Goal: Information Seeking & Learning: Learn about a topic

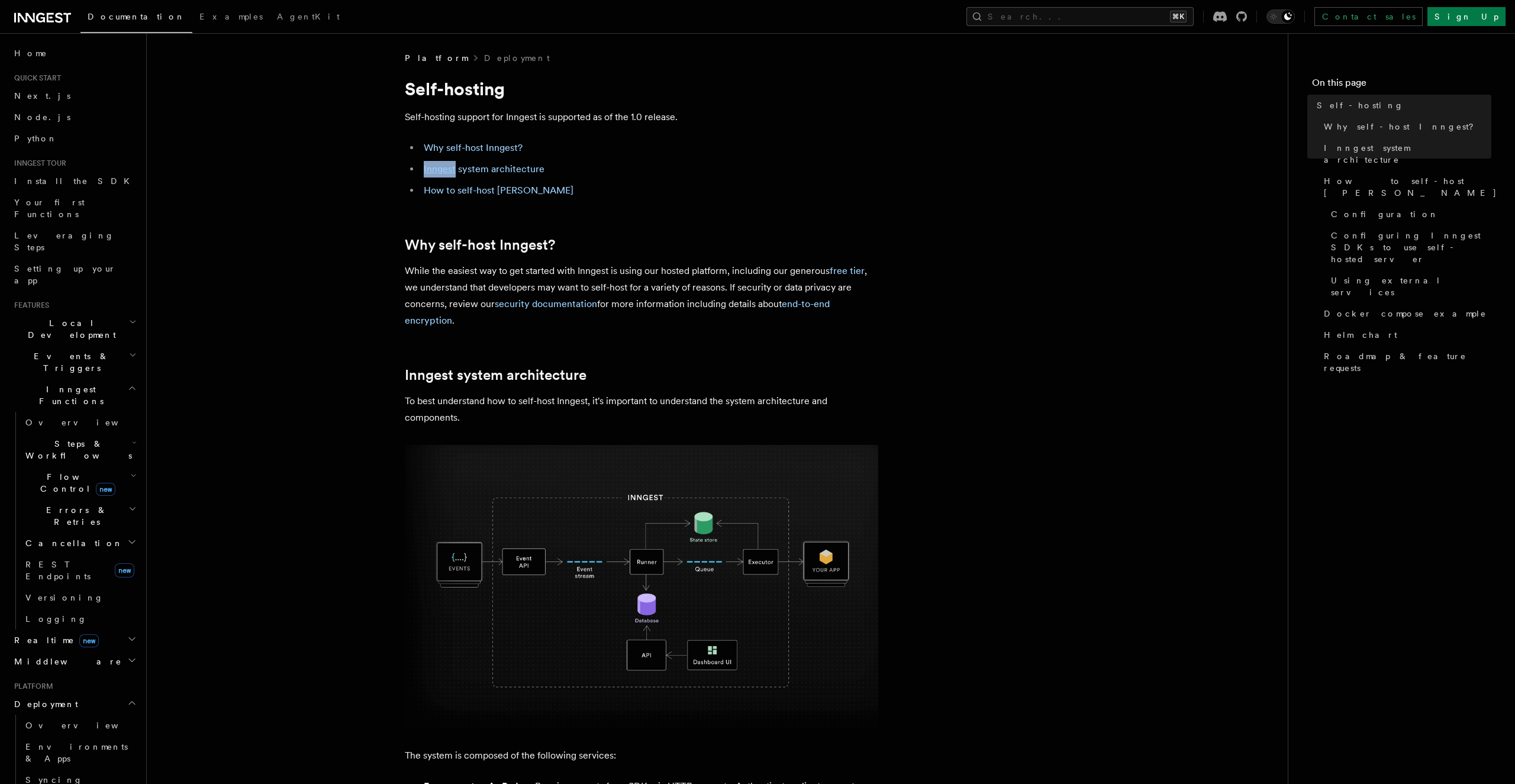
click at [463, 144] on link "Why self-host Inngest?" at bounding box center [473, 148] width 99 height 11
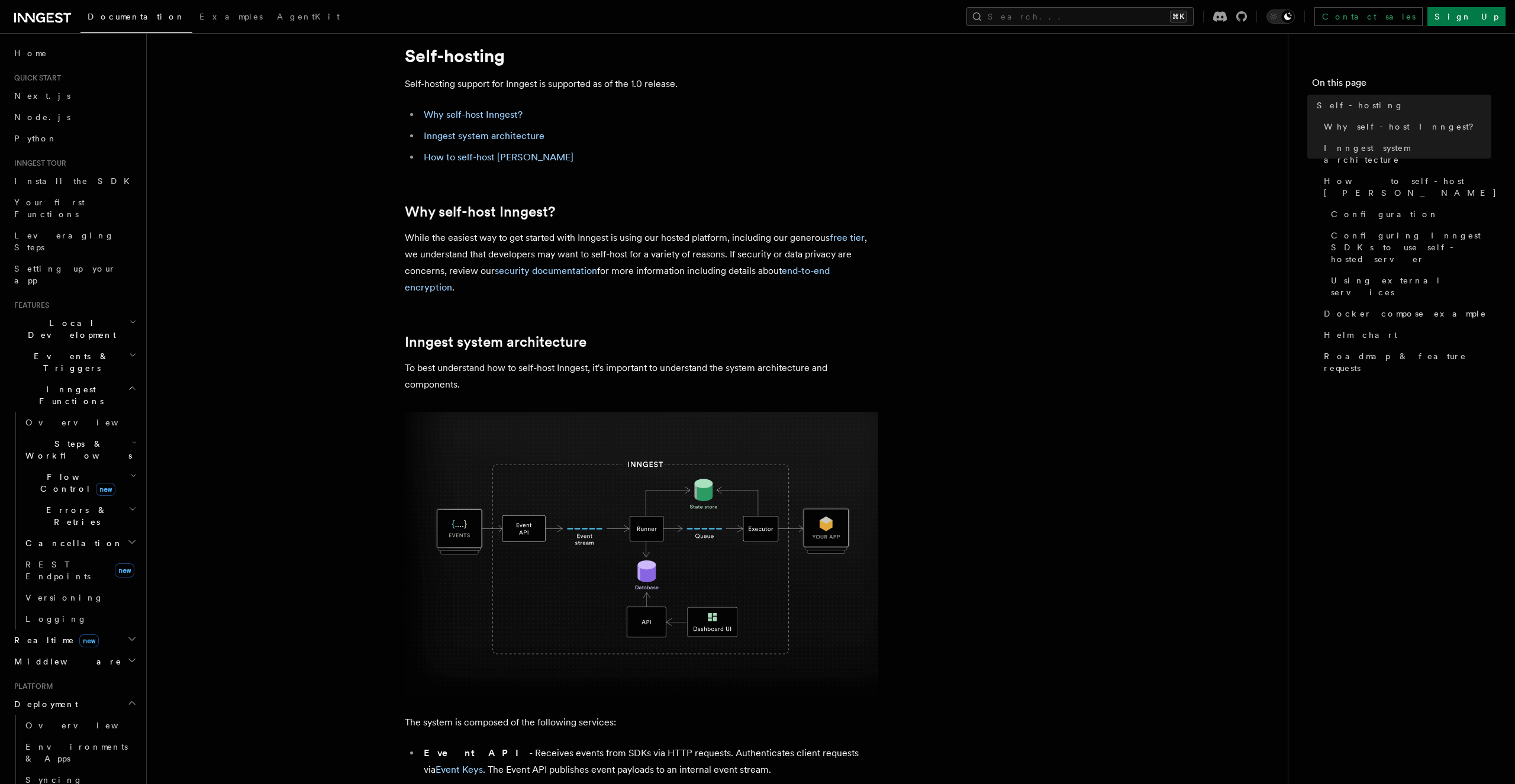
scroll to position [36, 0]
click at [849, 231] on link "free tier" at bounding box center [846, 234] width 35 height 11
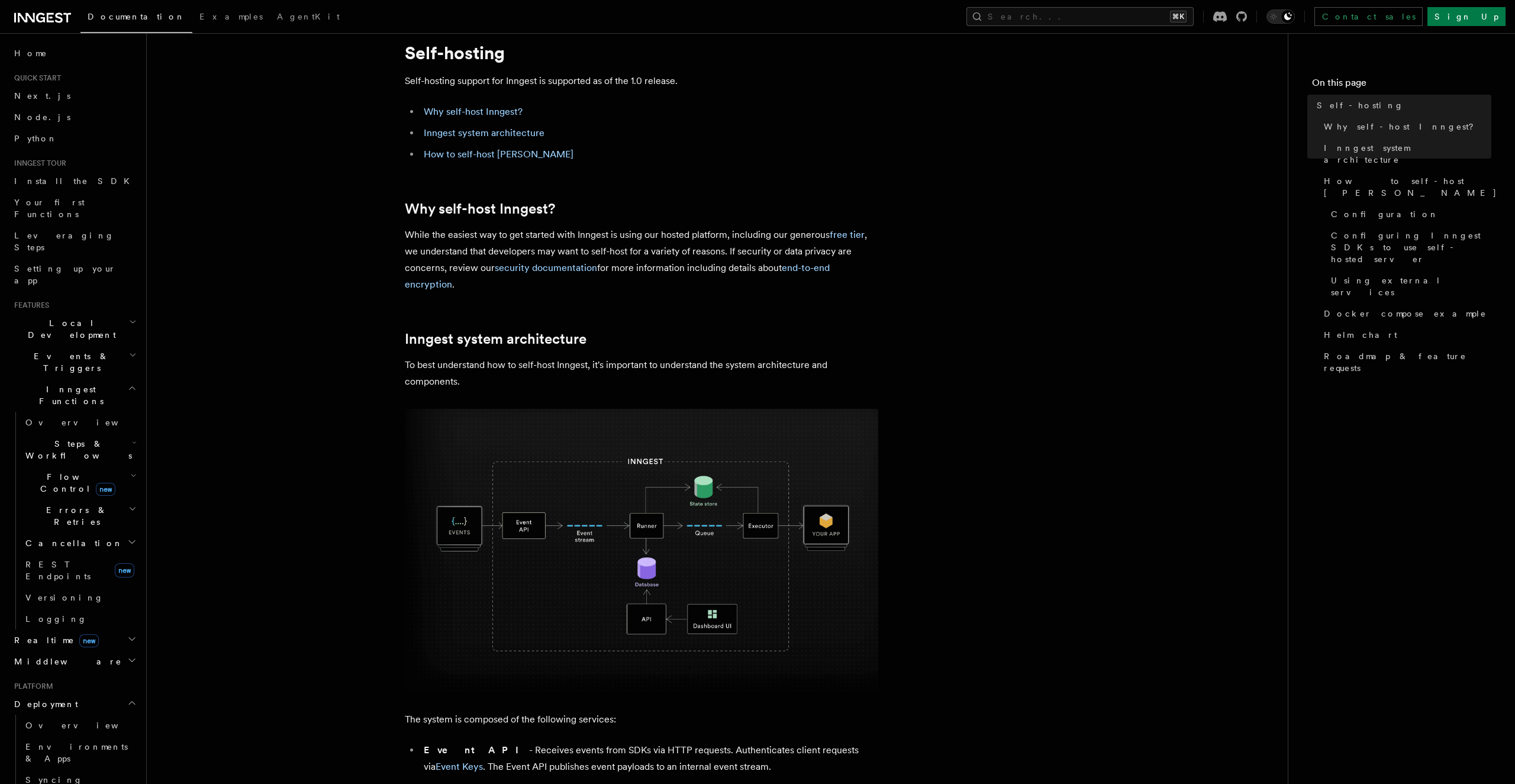
click at [546, 266] on link "security documentation" at bounding box center [546, 267] width 103 height 11
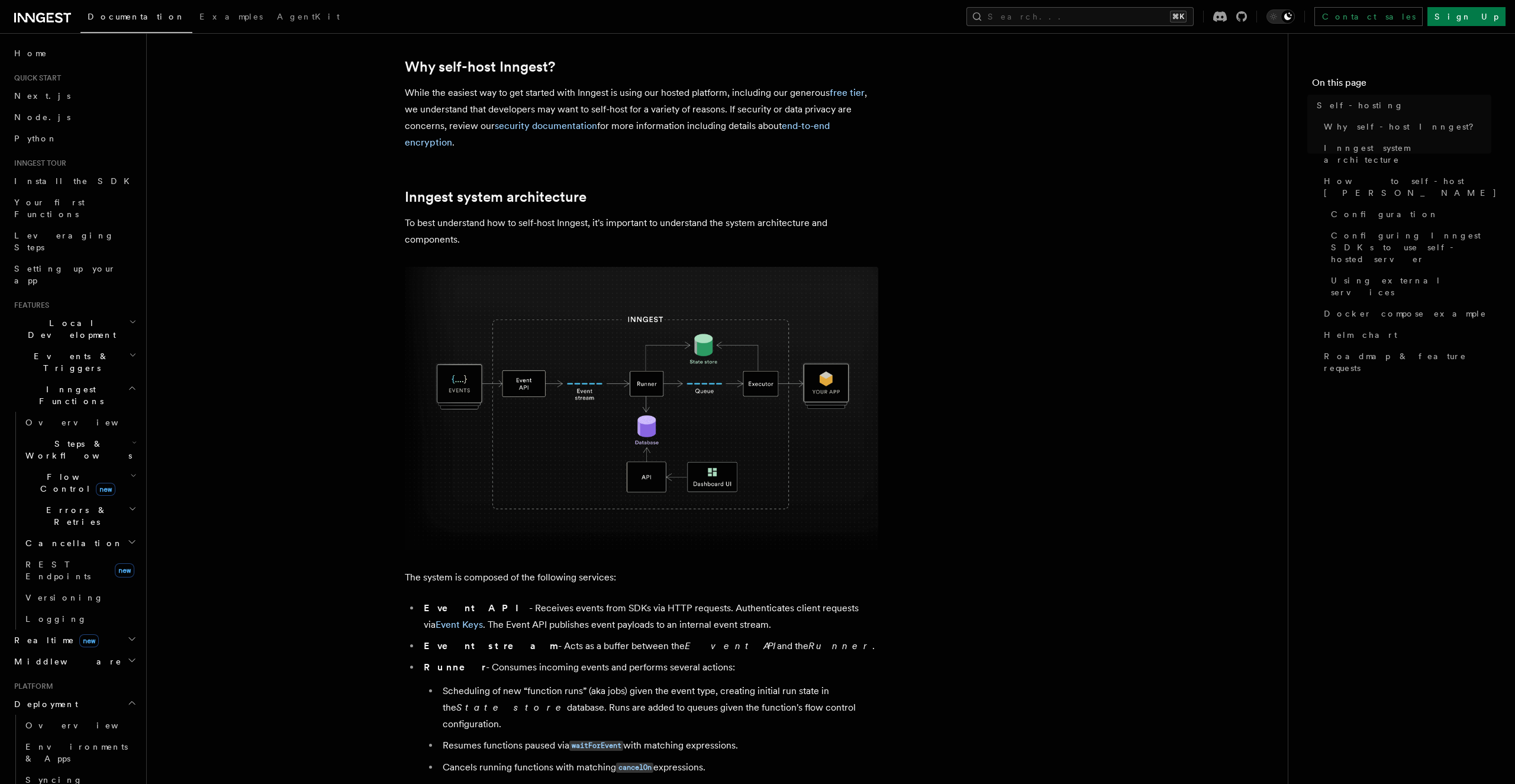
scroll to position [180, 0]
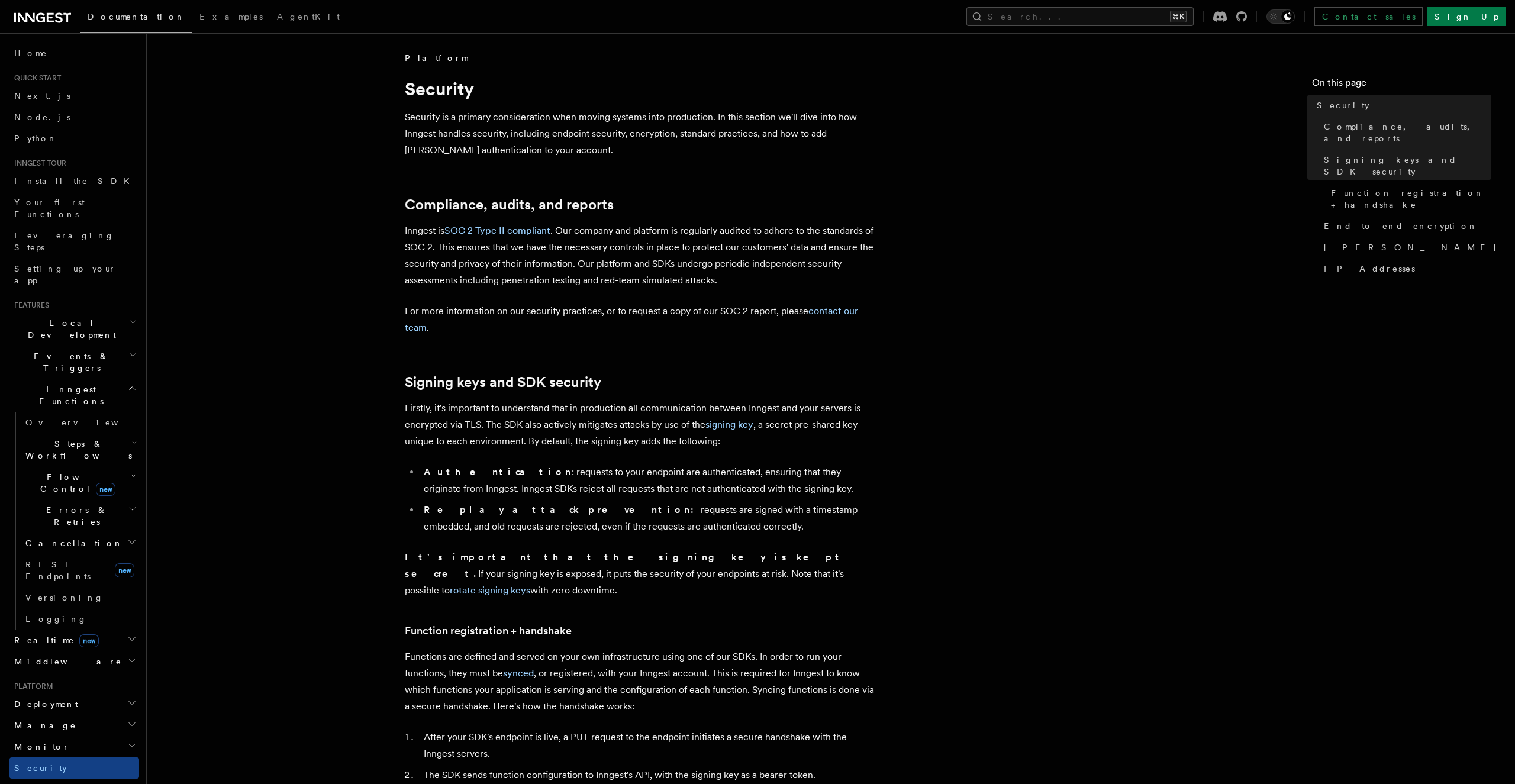
click at [507, 116] on p "Security is a primary consideration when moving systems into production. In thi…" at bounding box center [641, 134] width 474 height 50
click at [650, 197] on h2 "Compliance, audits, and reports" at bounding box center [641, 205] width 474 height 17
click at [605, 154] on p "Security is a primary consideration when moving systems into production. In thi…" at bounding box center [641, 134] width 474 height 50
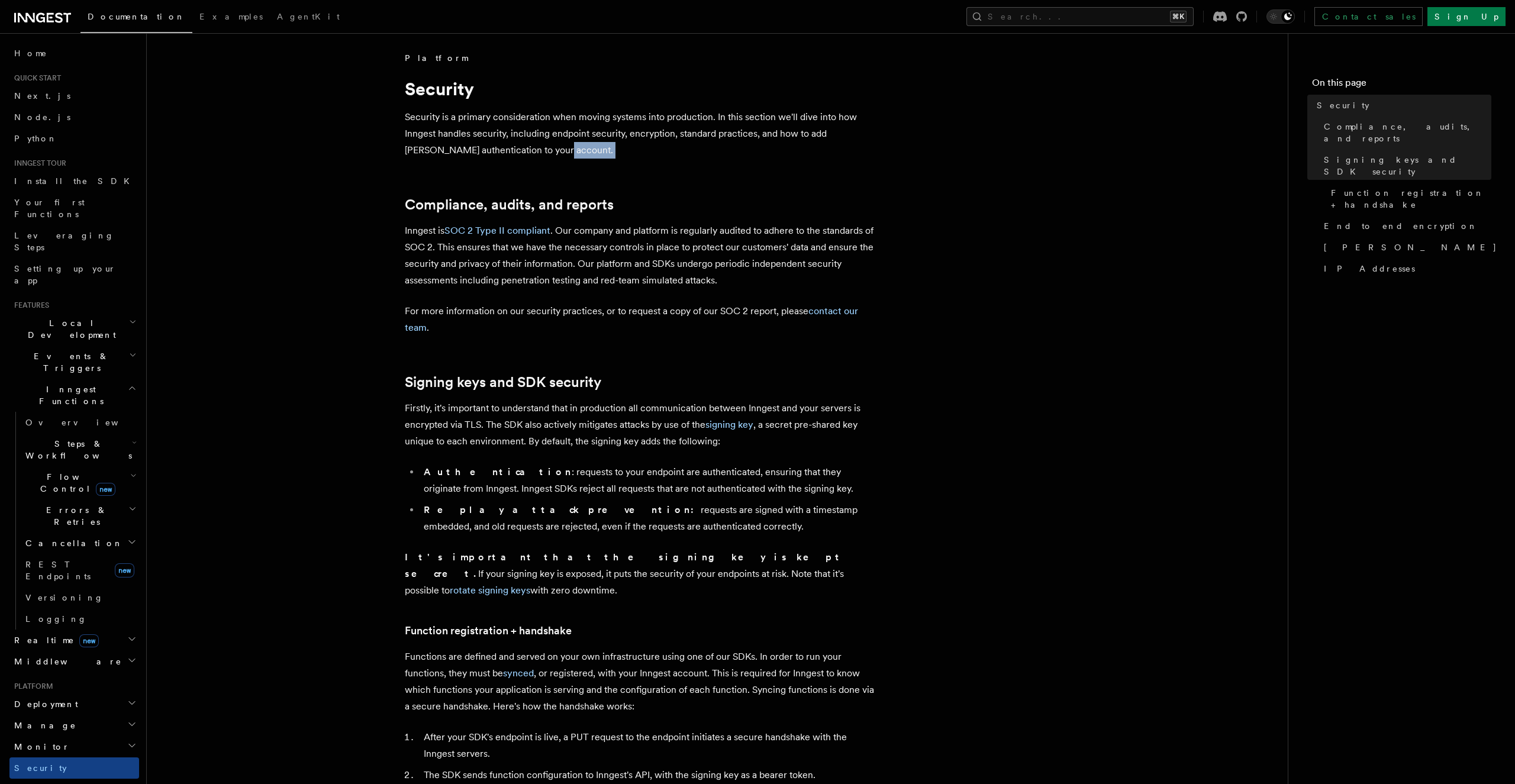
click at [605, 154] on p "Security is a primary consideration when moving systems into production. In thi…" at bounding box center [641, 134] width 474 height 50
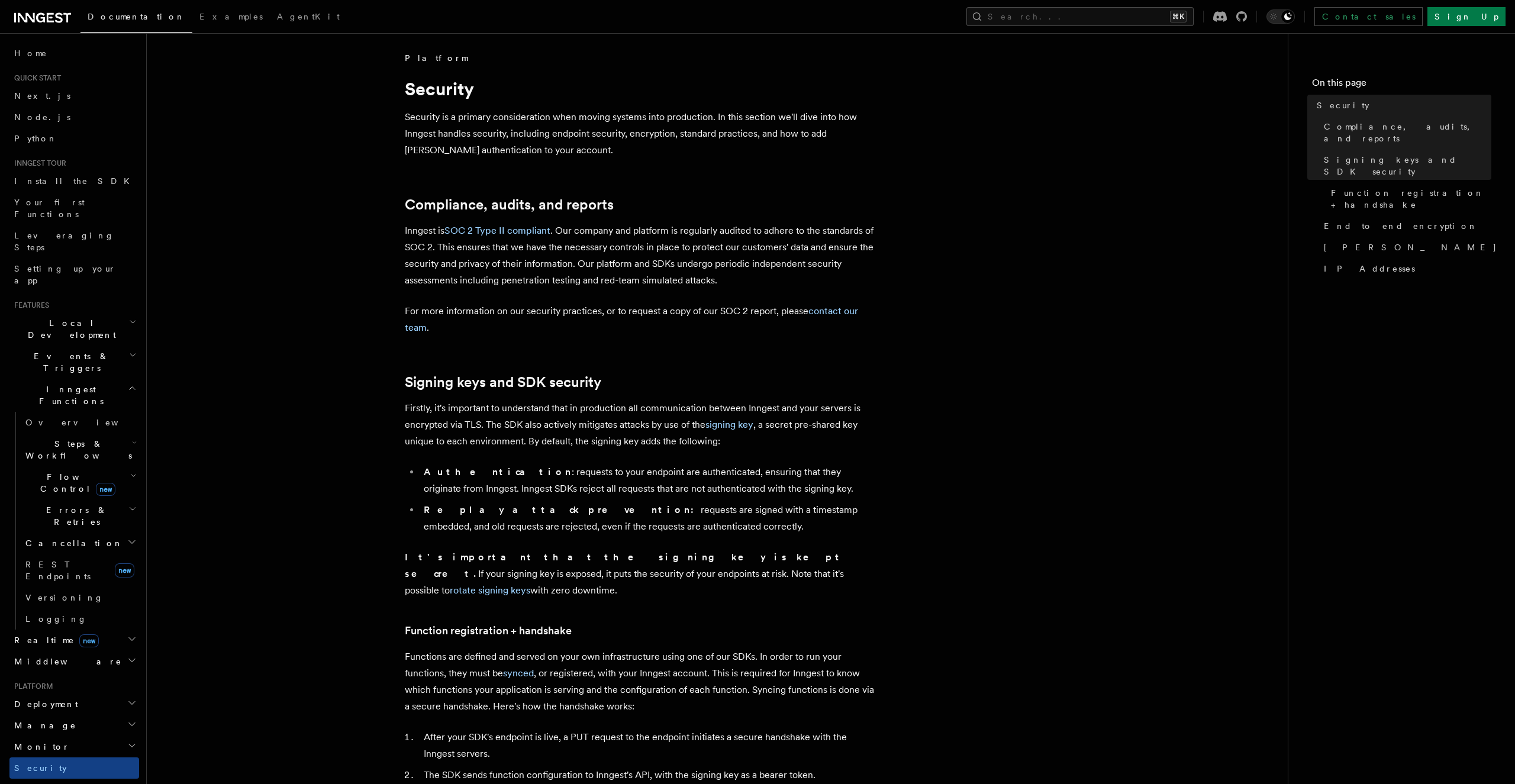
click at [643, 156] on p "Security is a primary consideration when moving systems into production. In thi…" at bounding box center [641, 134] width 474 height 50
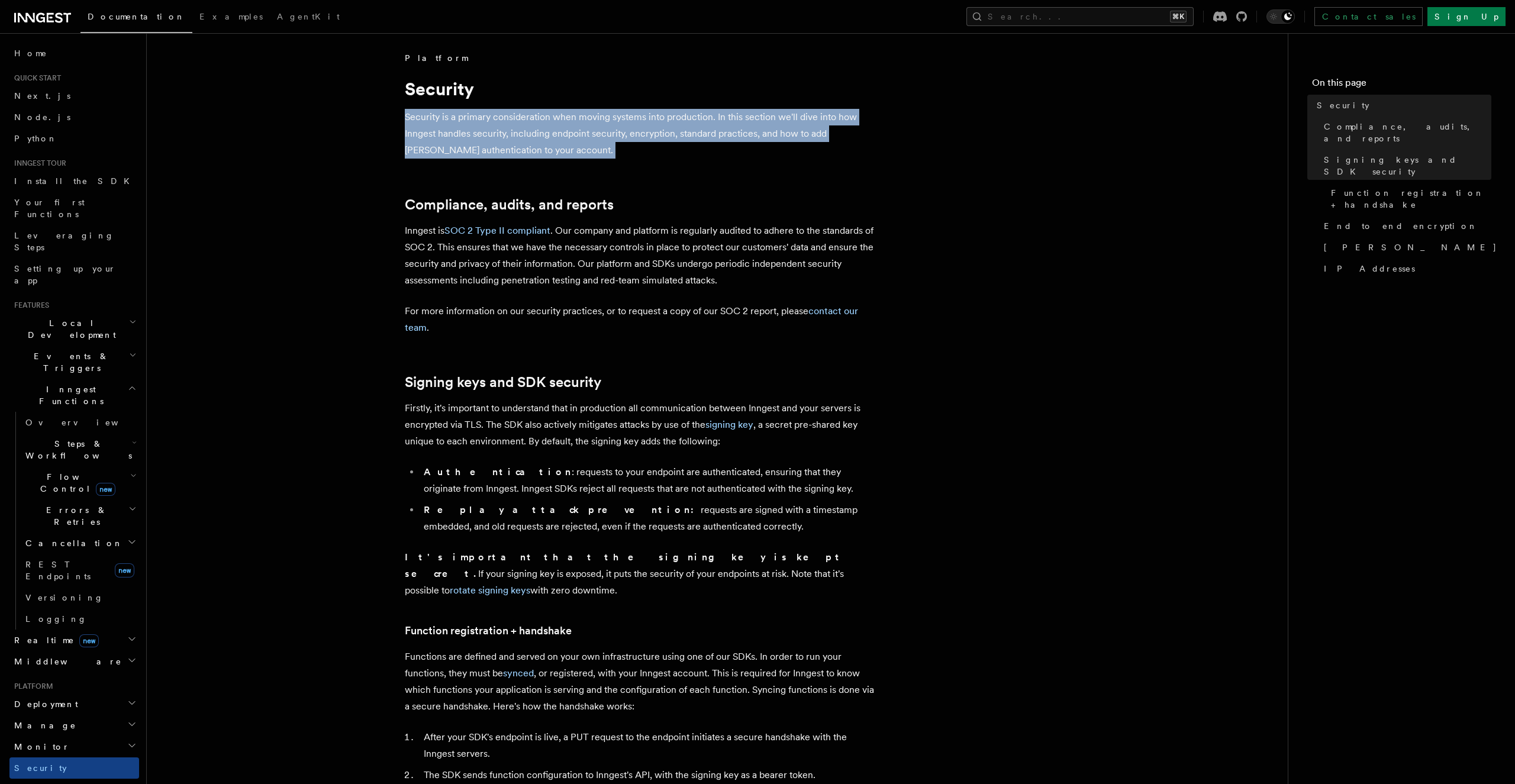
click at [643, 156] on p "Security is a primary consideration when moving systems into production. In thi…" at bounding box center [641, 134] width 474 height 50
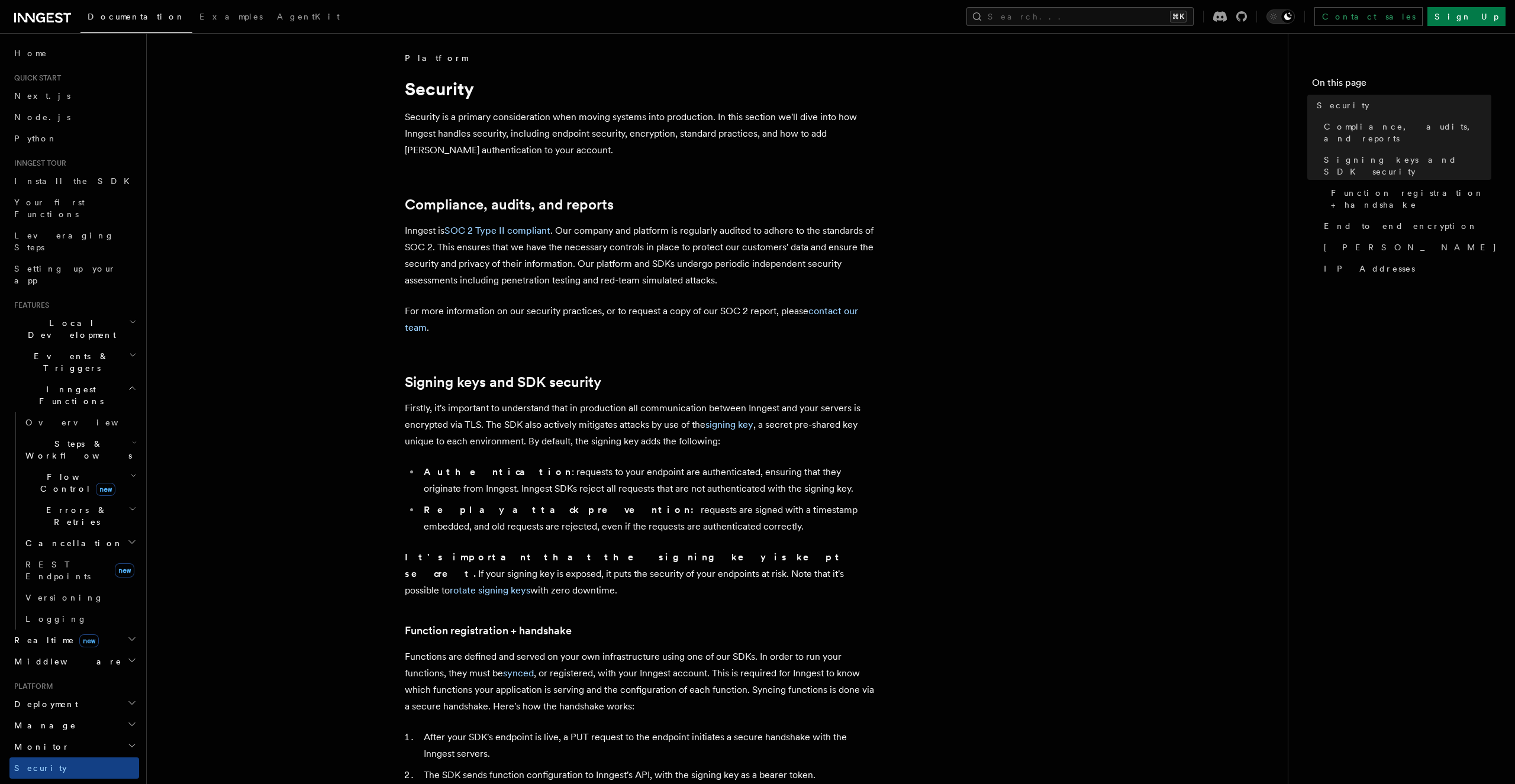
click at [643, 156] on p "Security is a primary consideration when moving systems into production. In thi…" at bounding box center [641, 134] width 474 height 50
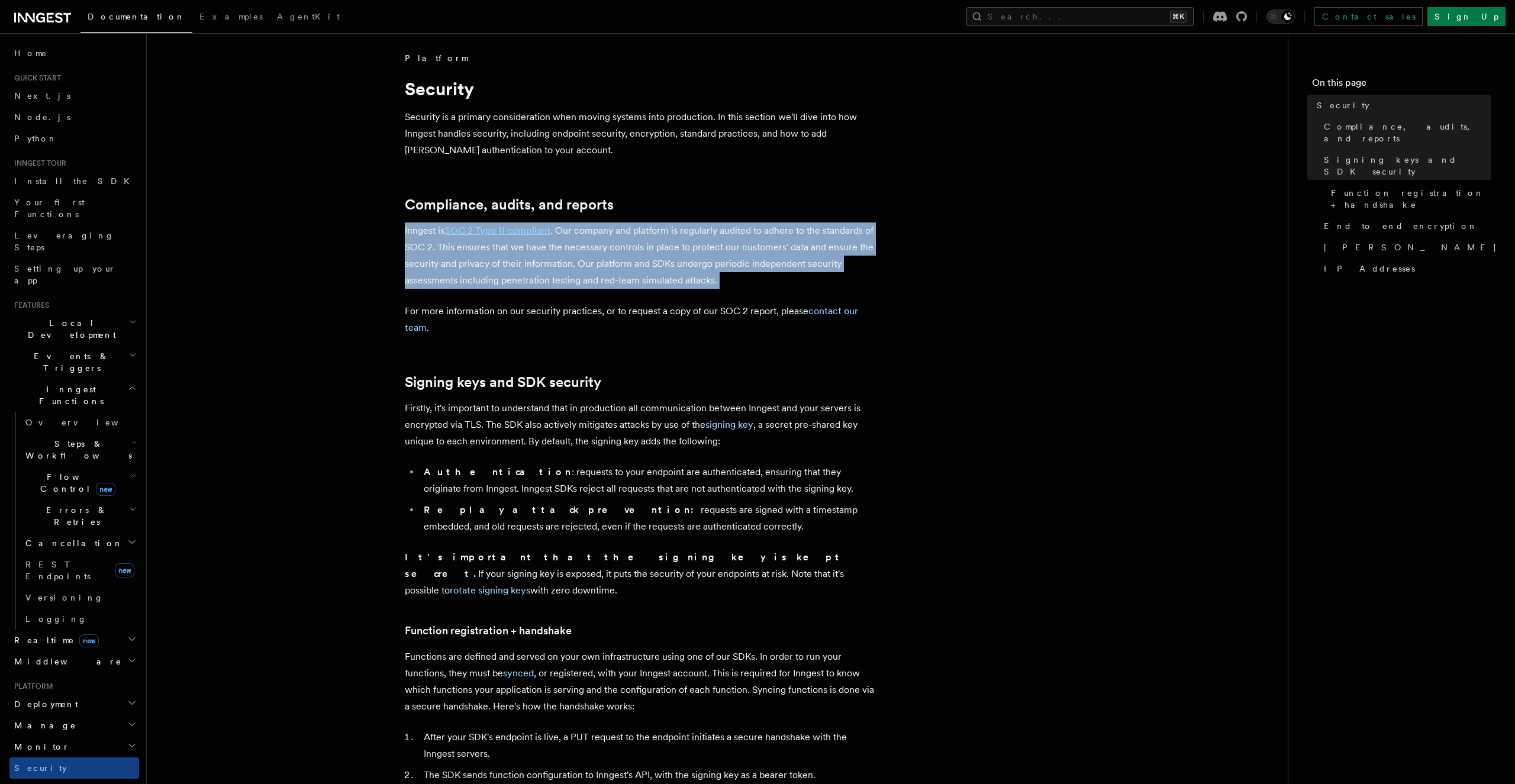
click at [700, 265] on p "Inngest is SOC 2 Type II compliant . Our company and platform is regularly audi…" at bounding box center [641, 255] width 474 height 67
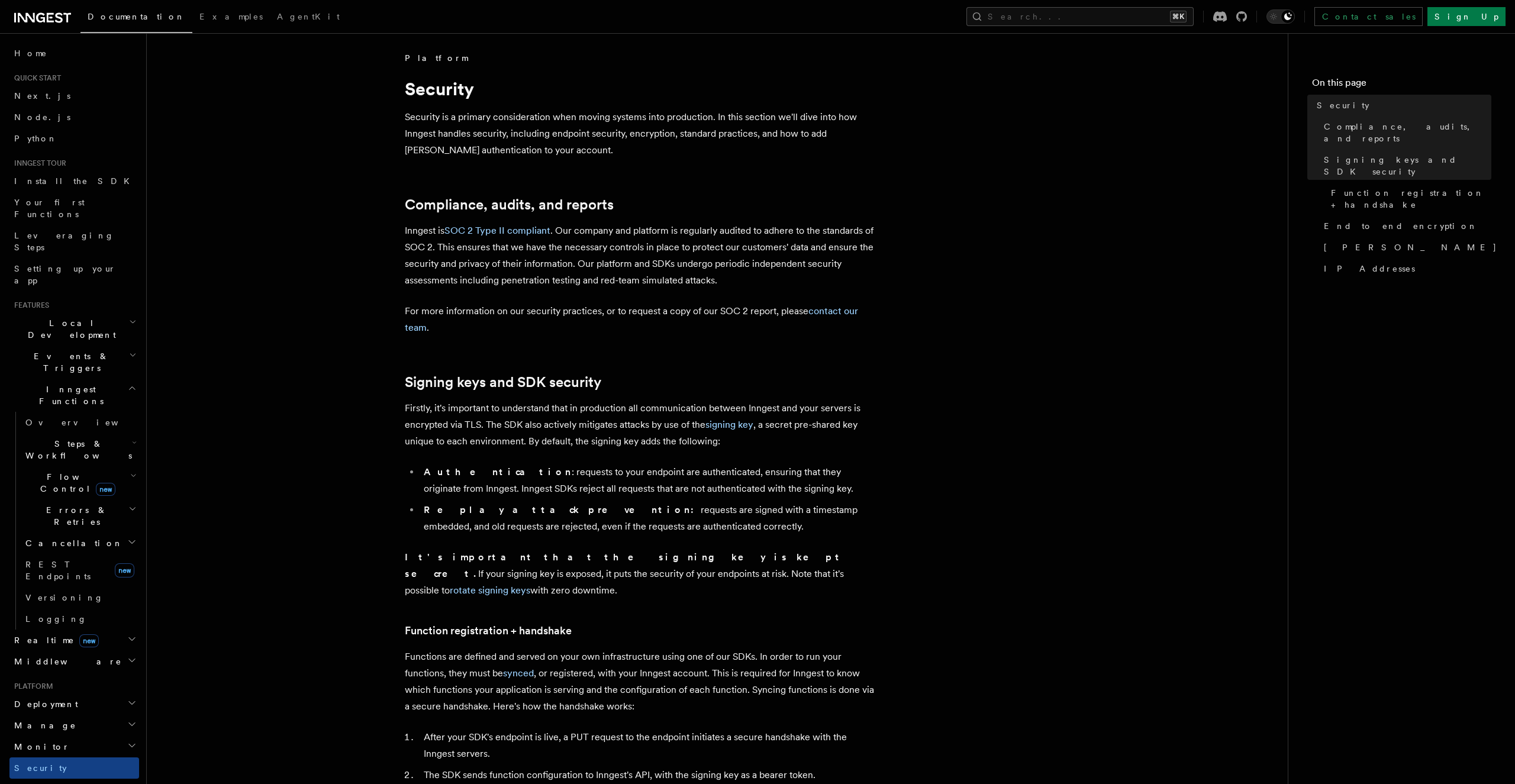
click at [700, 265] on p "Inngest is SOC 2 Type II compliant . Our company and platform is regularly audi…" at bounding box center [641, 255] width 474 height 67
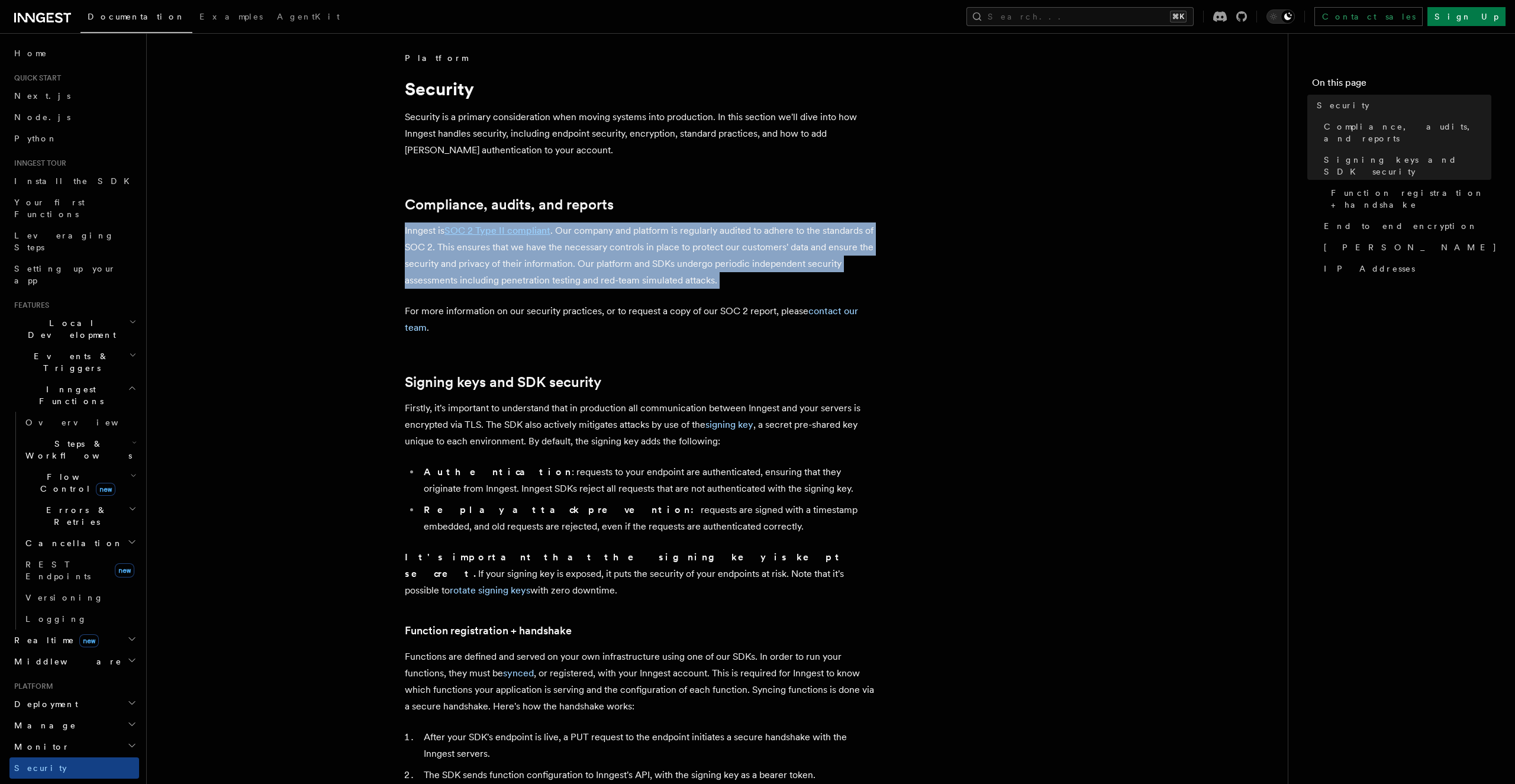
click at [700, 265] on p "Inngest is SOC 2 Type II compliant . Our company and platform is regularly audi…" at bounding box center [641, 255] width 474 height 67
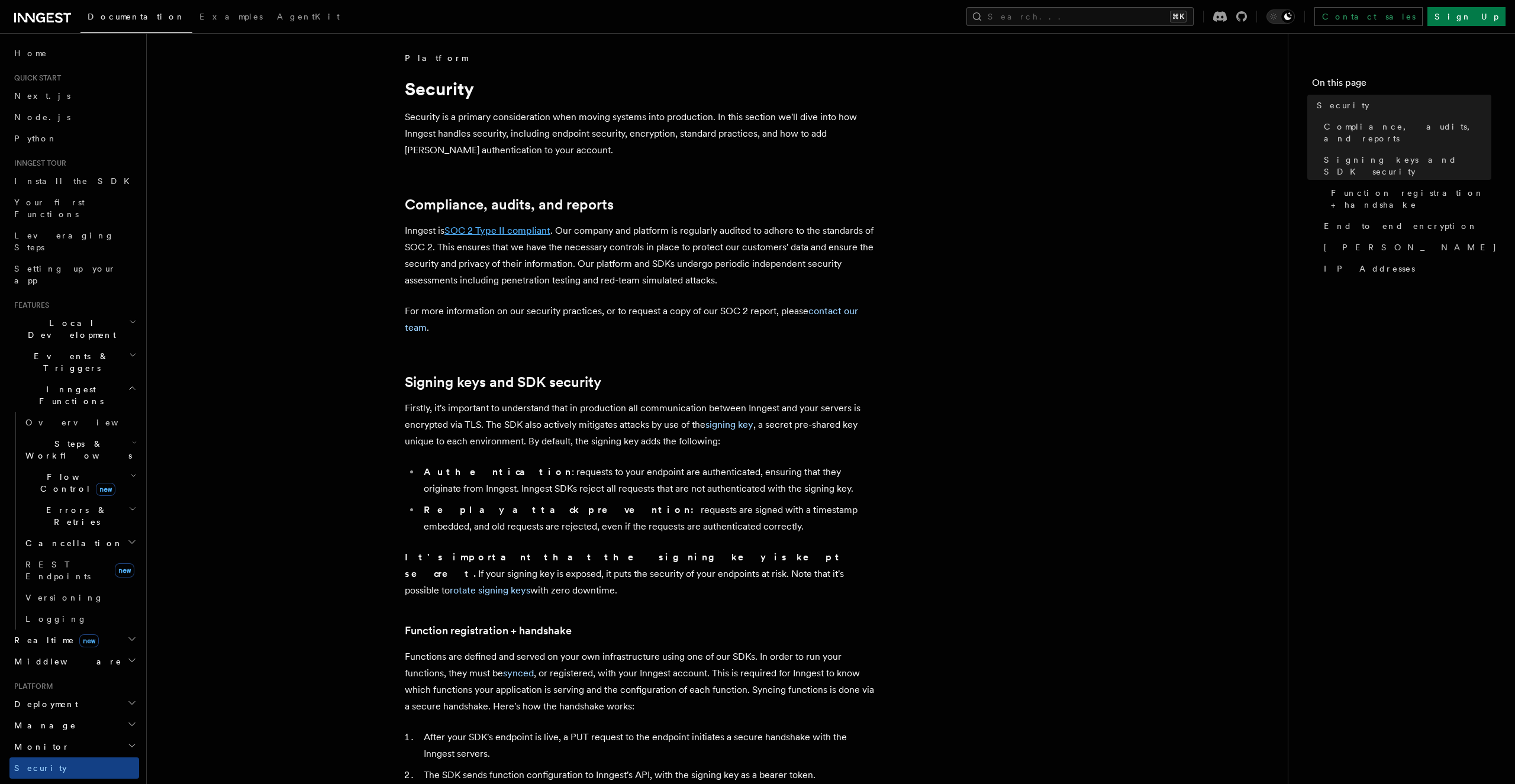
click at [496, 234] on link "SOC 2 Type II compliant" at bounding box center [498, 230] width 106 height 11
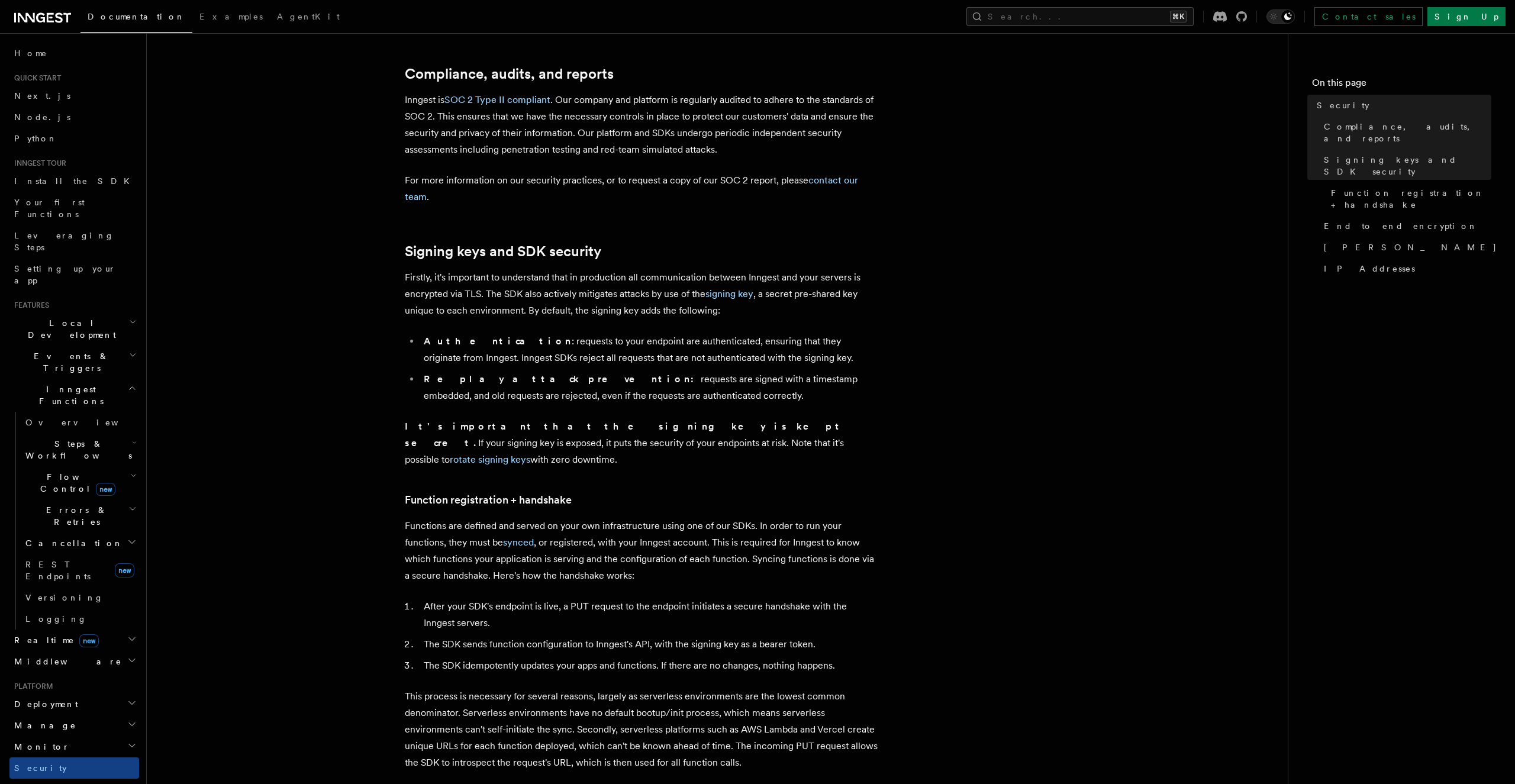
scroll to position [132, 0]
click at [516, 277] on p "Firstly, it's important to understand that in production all communication betw…" at bounding box center [641, 294] width 474 height 50
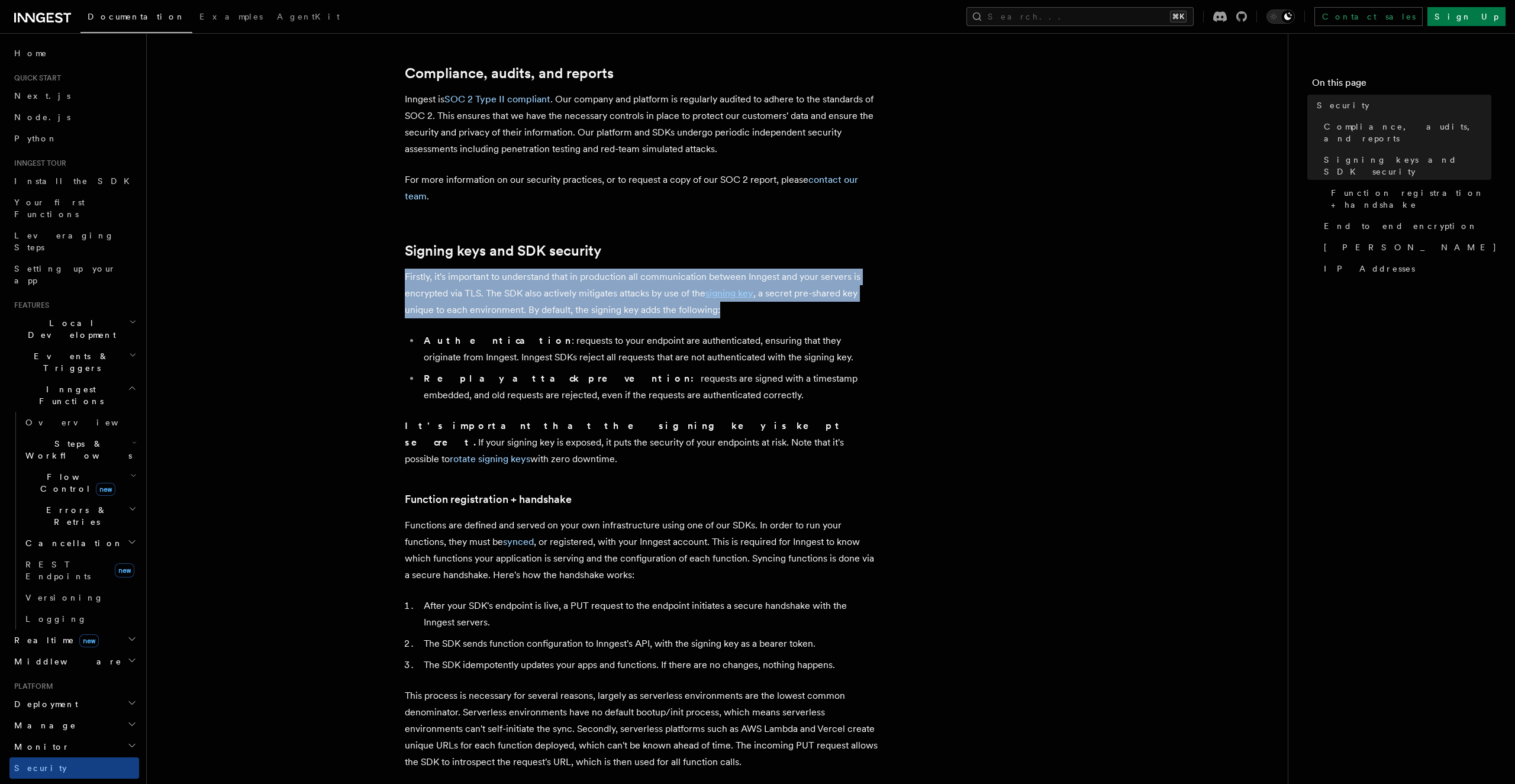
click at [552, 274] on p "Firstly, it's important to understand that in production all communication betw…" at bounding box center [641, 294] width 474 height 50
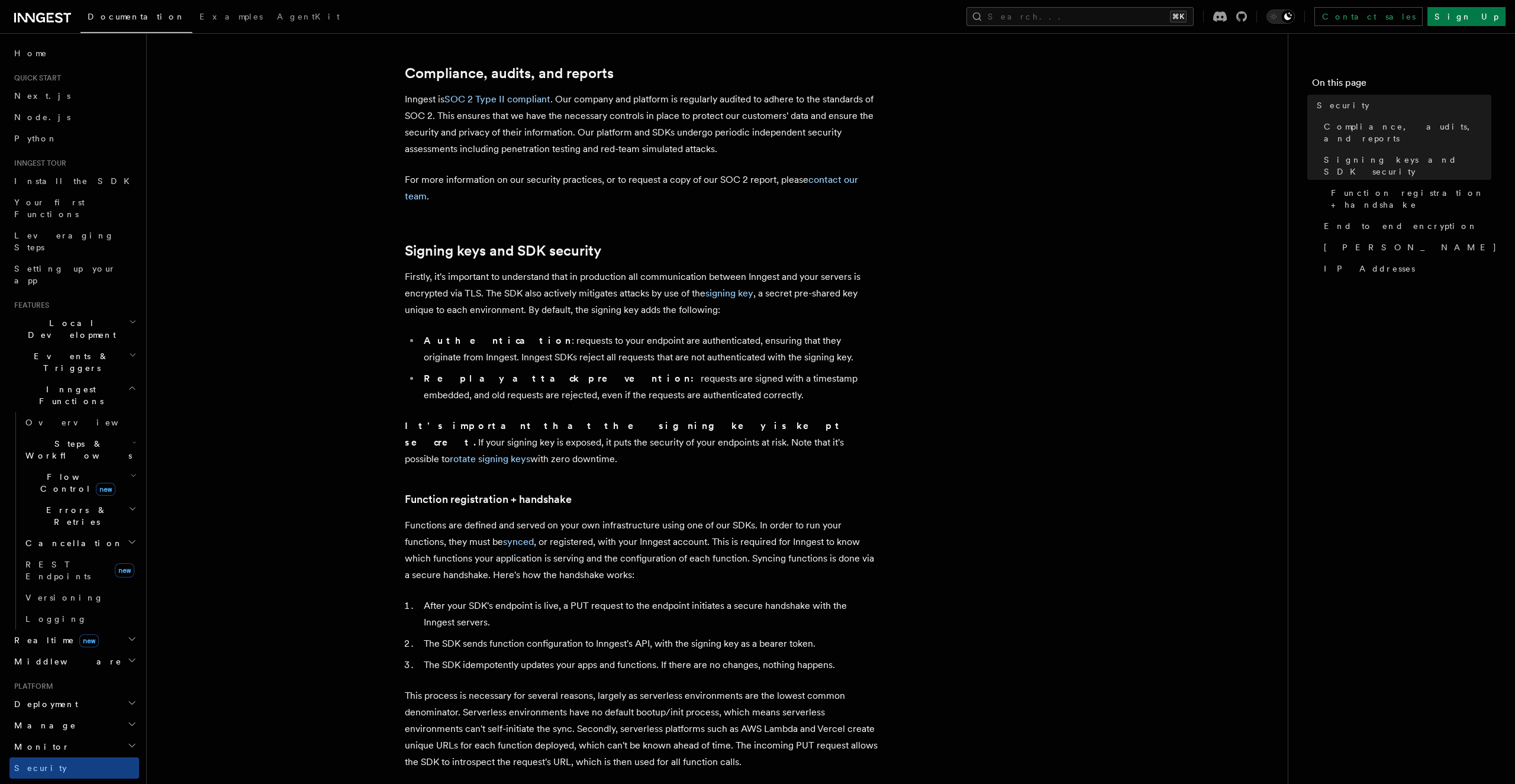
click at [552, 274] on p "Firstly, it's important to understand that in production all communication betw…" at bounding box center [641, 294] width 474 height 50
click at [629, 283] on p "Firstly, it's important to understand that in production all communication betw…" at bounding box center [641, 294] width 474 height 50
click at [654, 283] on p "Firstly, it's important to understand that in production all communication betw…" at bounding box center [641, 294] width 474 height 50
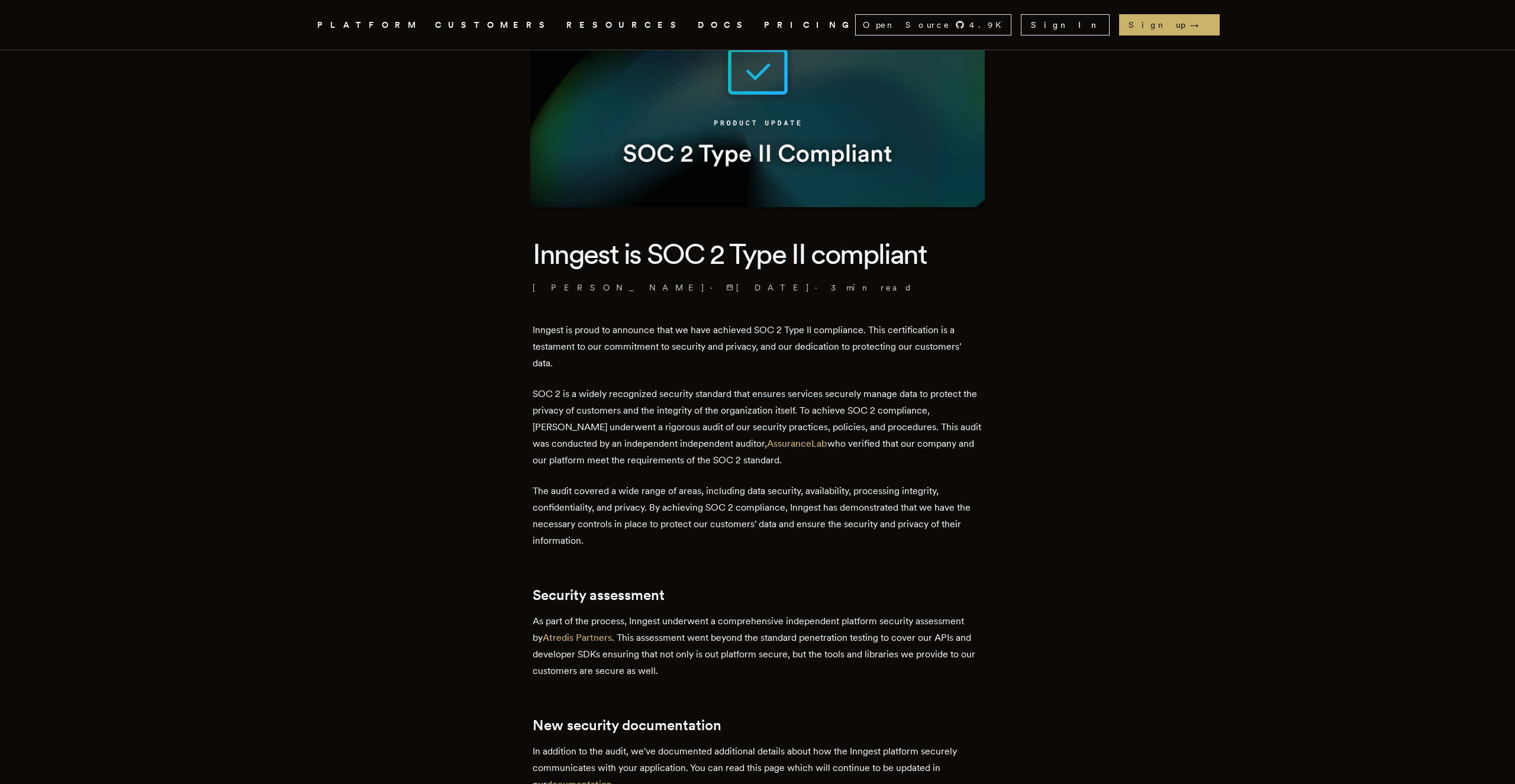
scroll to position [136, 0]
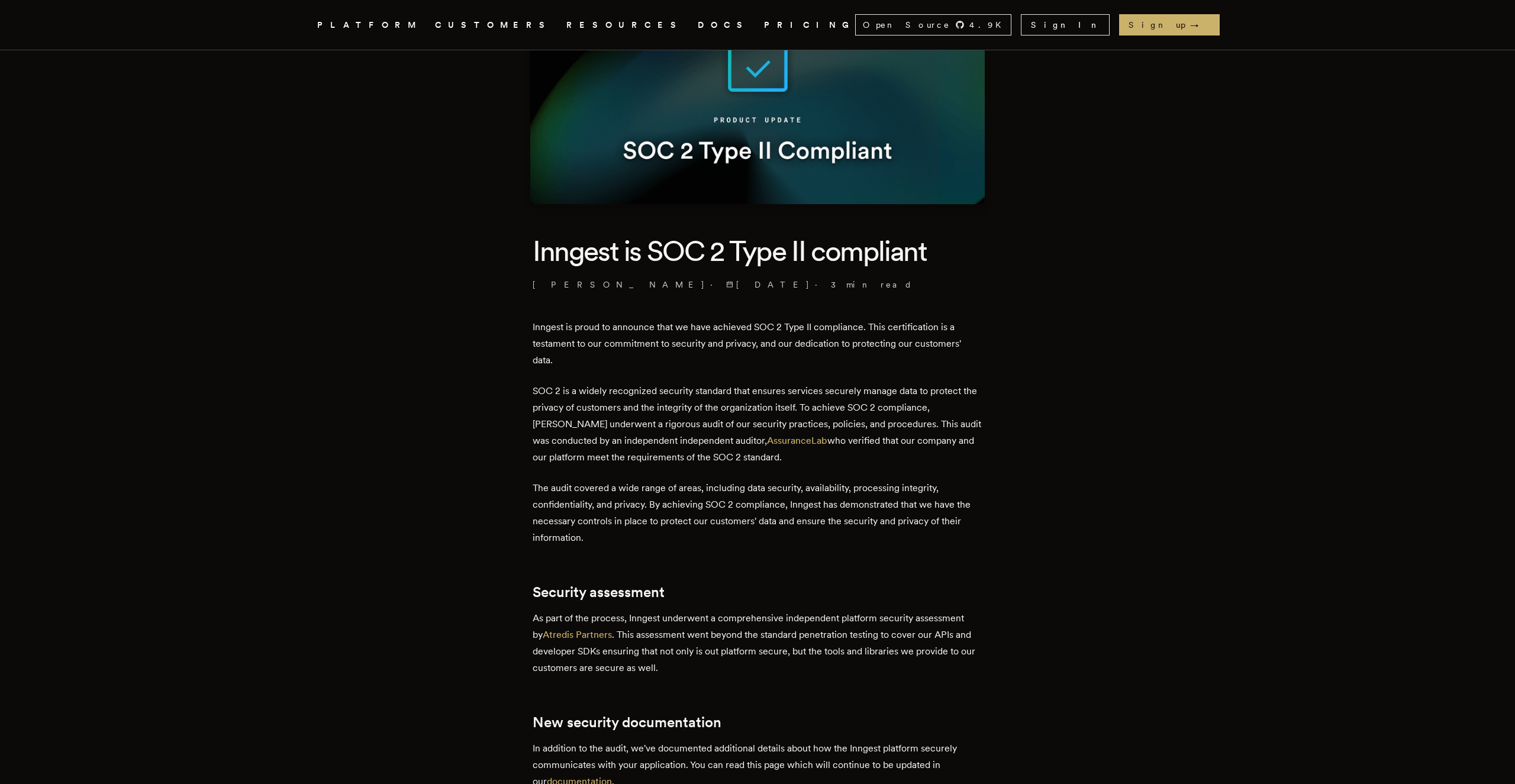
click at [550, 475] on div "Inngest is proud to announce that we have achieved SOC 2 Type II compliance. Th…" at bounding box center [757, 778] width 450 height 919
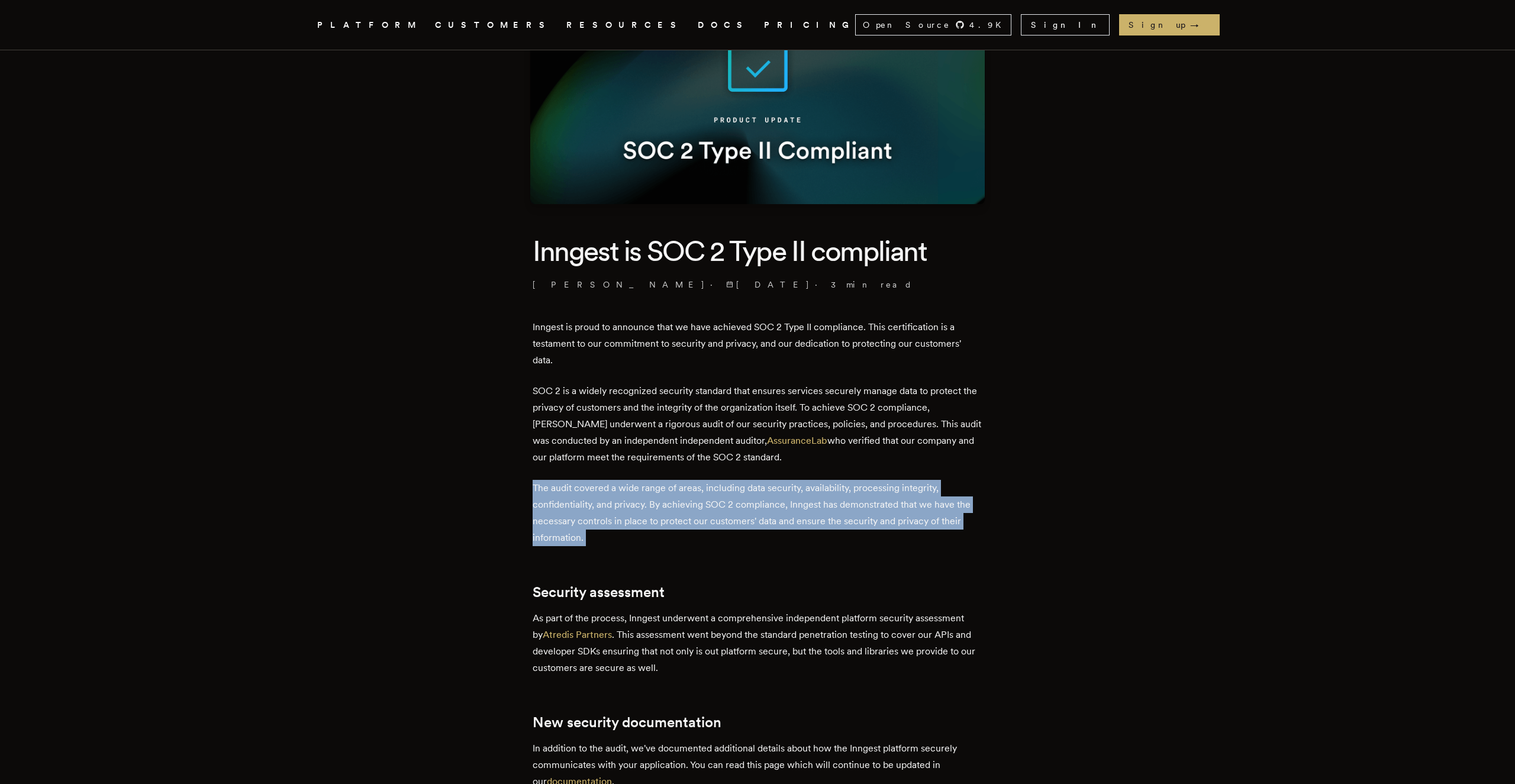
click at [577, 443] on p "SOC 2 is a widely recognized security standard that ensures services securely m…" at bounding box center [757, 424] width 450 height 83
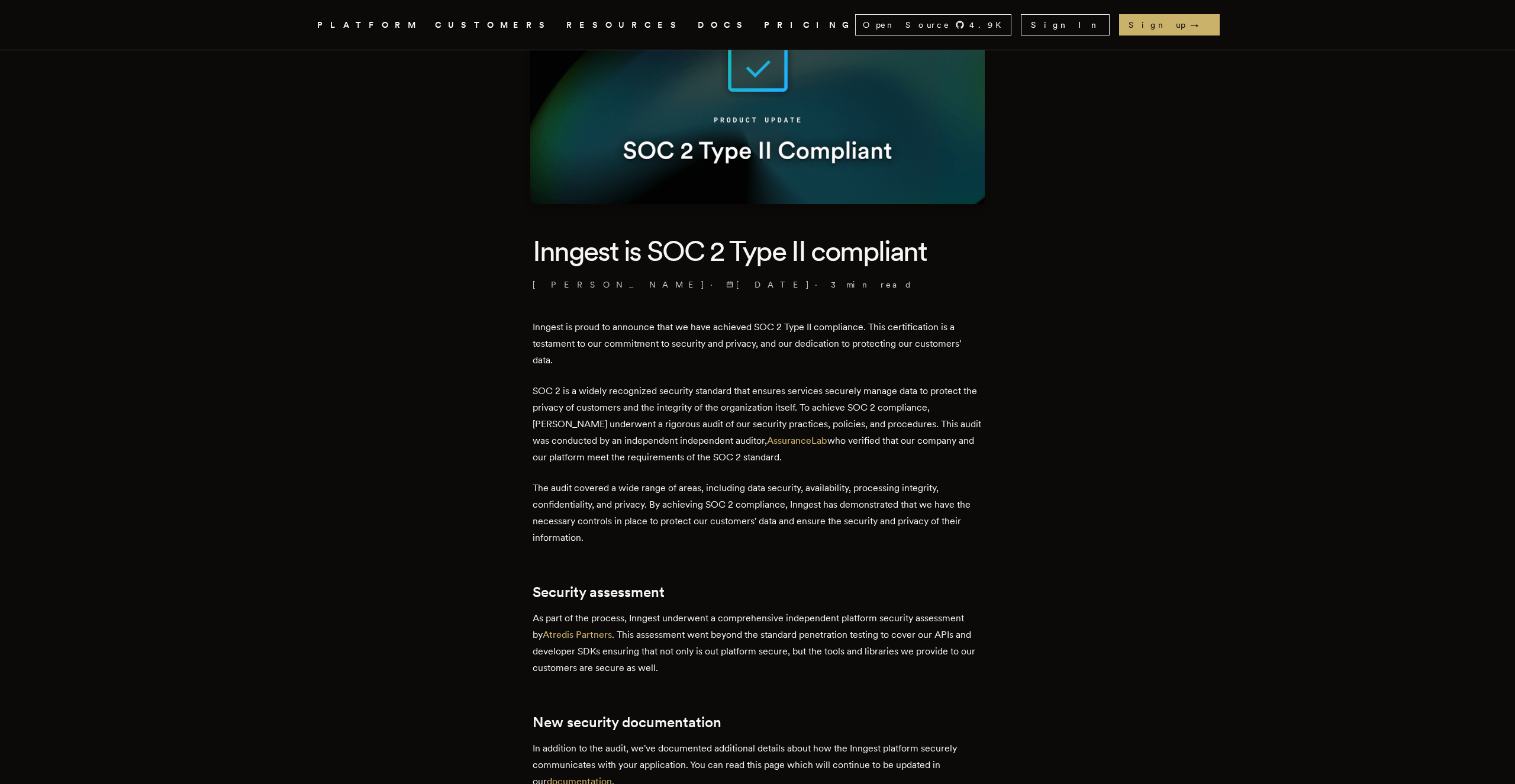
click at [577, 443] on p "SOC 2 is a widely recognized security standard that ensures services securely m…" at bounding box center [757, 424] width 450 height 83
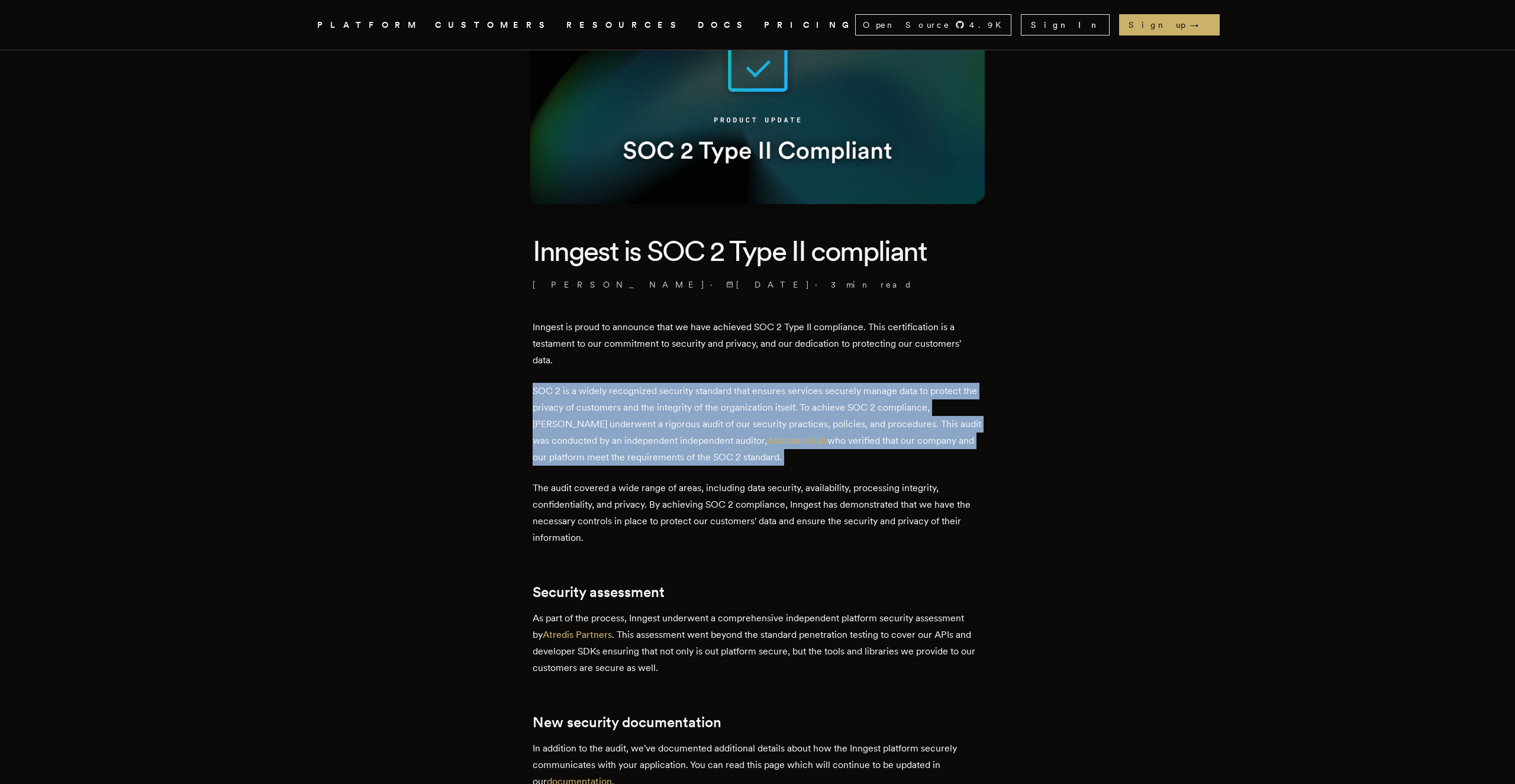
click at [611, 410] on p "SOC 2 is a widely recognized security standard that ensures services securely m…" at bounding box center [757, 424] width 450 height 83
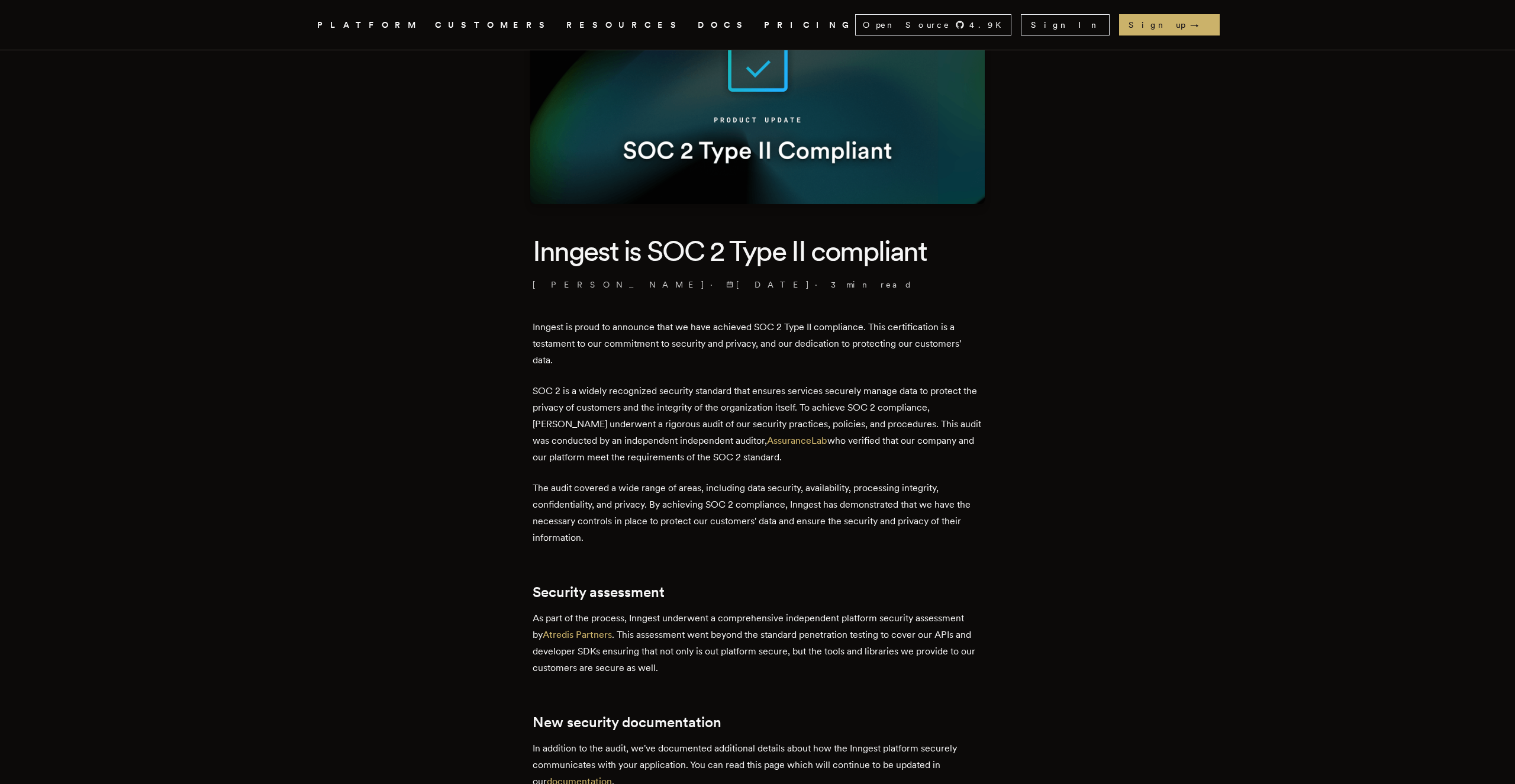
click at [611, 410] on p "SOC 2 is a widely recognized security standard that ensures services securely m…" at bounding box center [757, 424] width 450 height 83
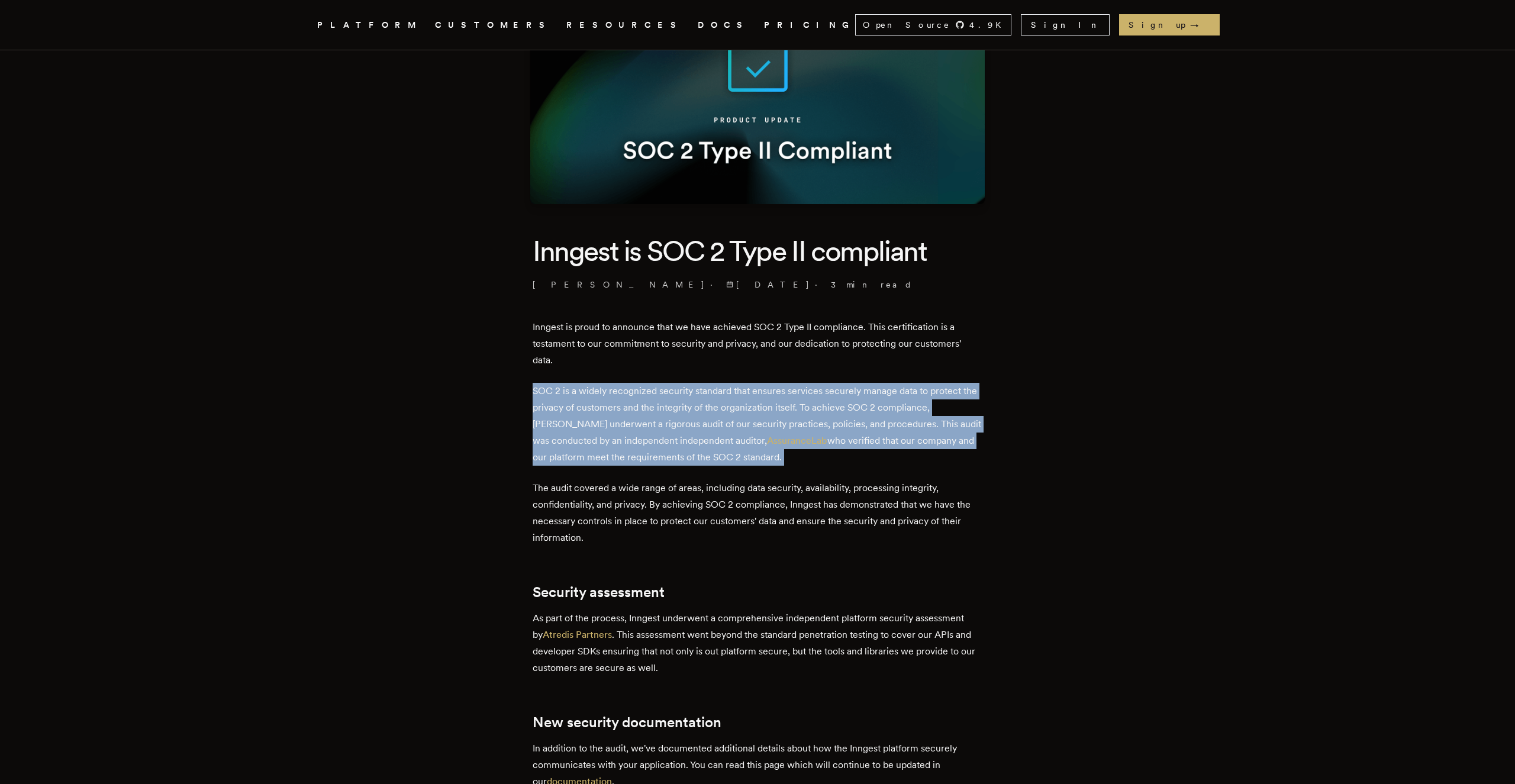
click at [642, 399] on p "SOC 2 is a widely recognized security standard that ensures services securely m…" at bounding box center [757, 424] width 450 height 83
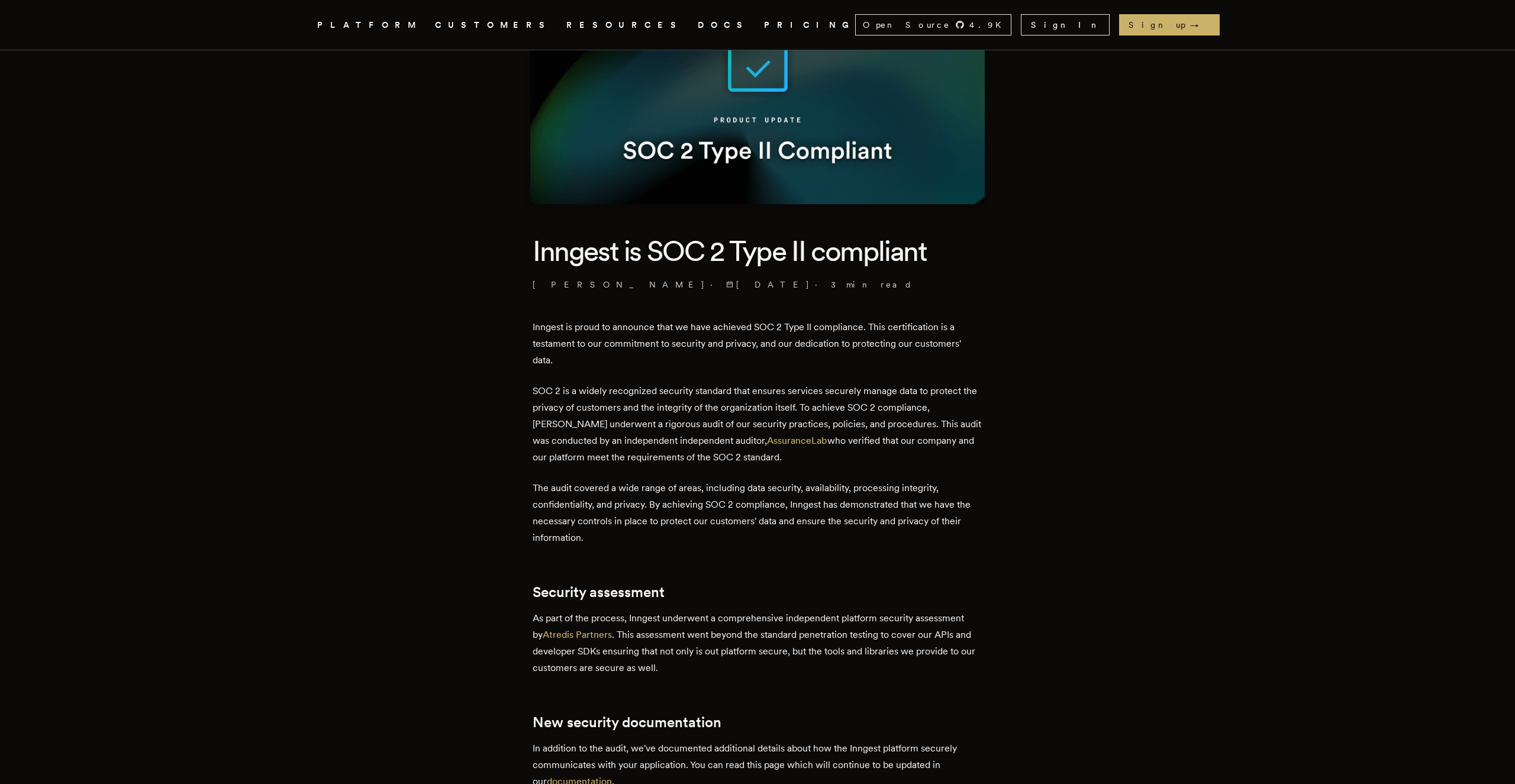
click at [642, 399] on p "SOC 2 is a widely recognized security standard that ensures services securely m…" at bounding box center [757, 424] width 450 height 83
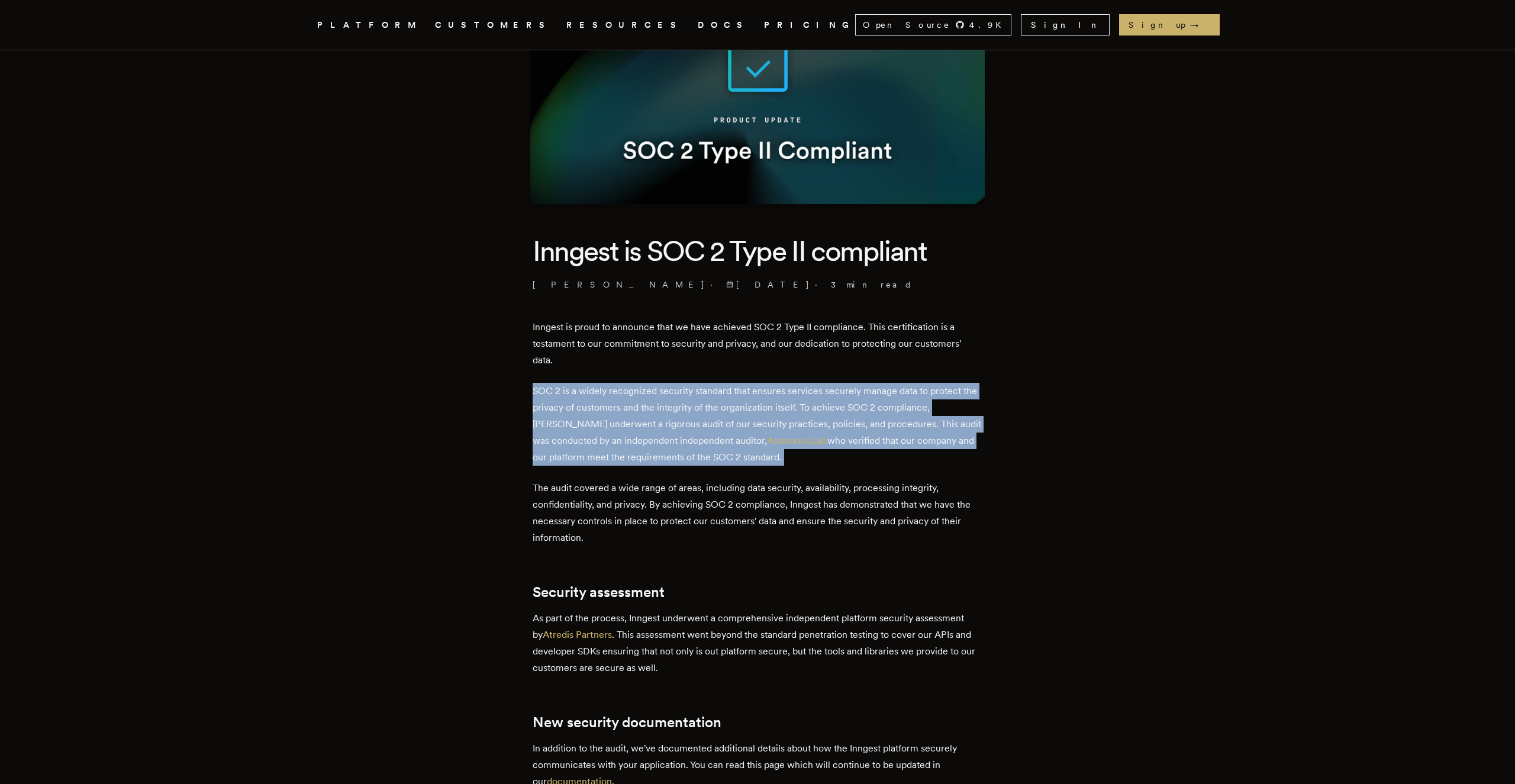
click at [660, 490] on p "The audit covered a wide range of areas, including data security, availability,…" at bounding box center [757, 513] width 450 height 67
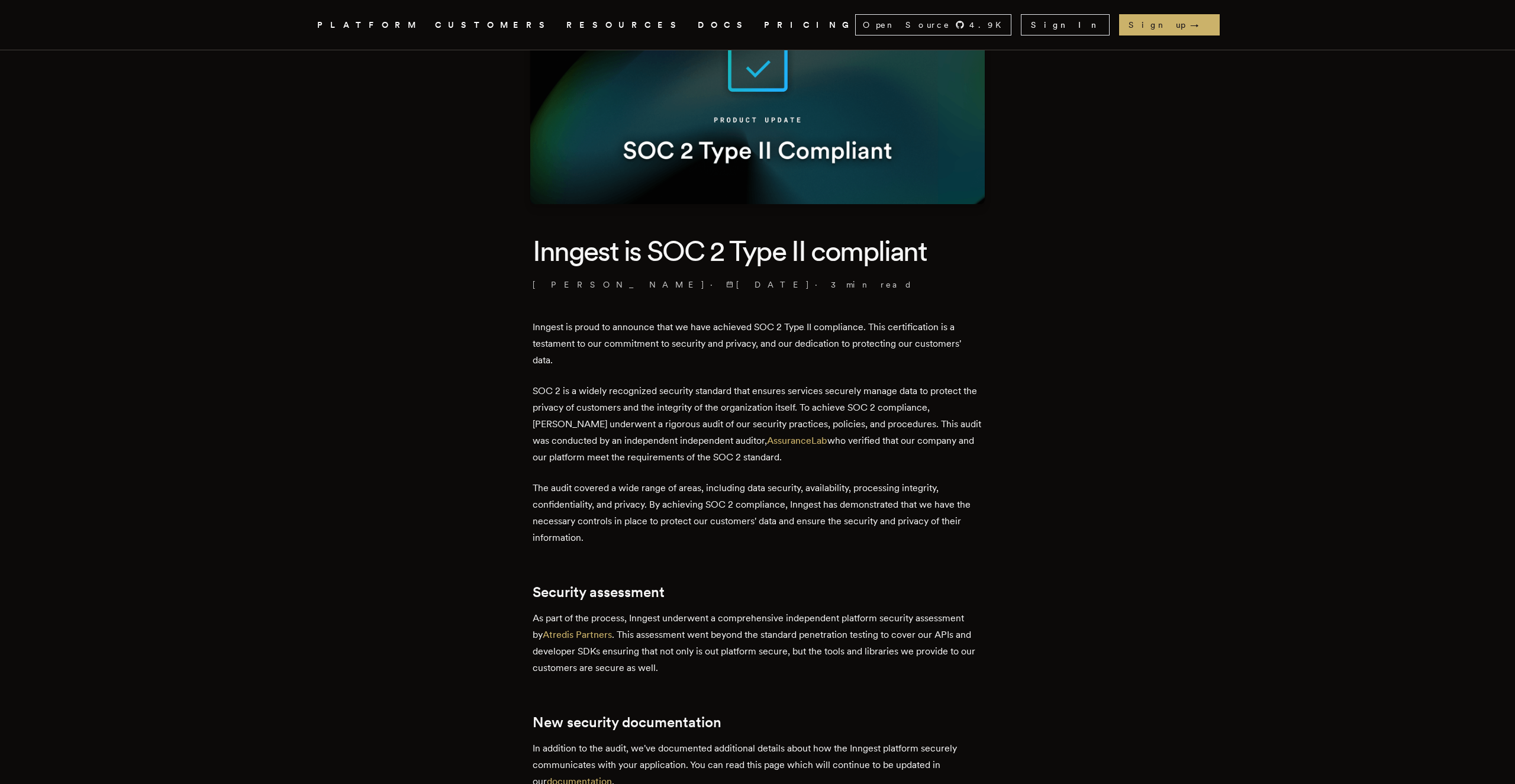
click at [660, 490] on p "The audit covered a wide range of areas, including data security, availability,…" at bounding box center [757, 513] width 450 height 67
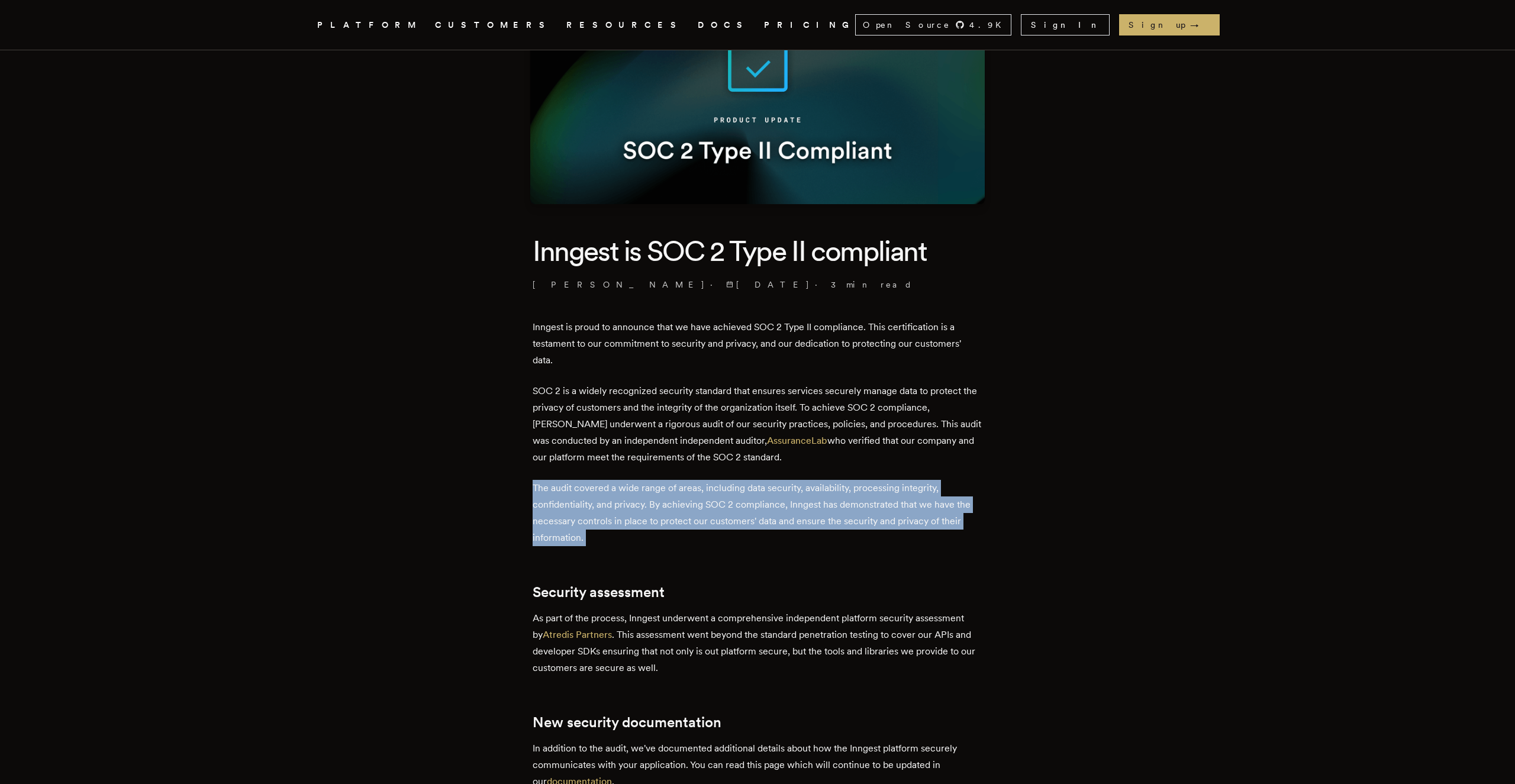
click at [660, 490] on p "The audit covered a wide range of areas, including data security, availability,…" at bounding box center [757, 513] width 450 height 67
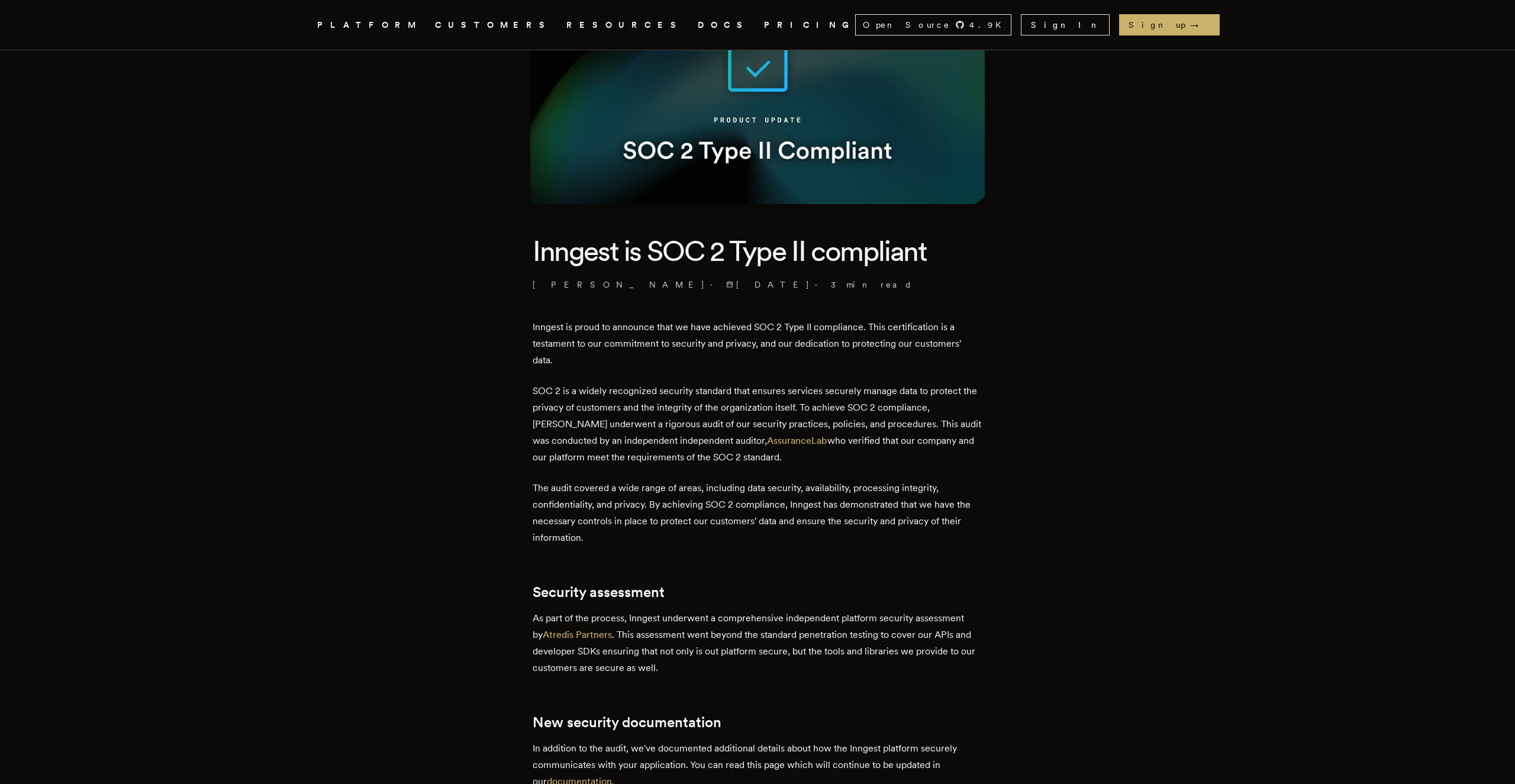
click at [660, 490] on p "The audit covered a wide range of areas, including data security, availability,…" at bounding box center [757, 513] width 450 height 67
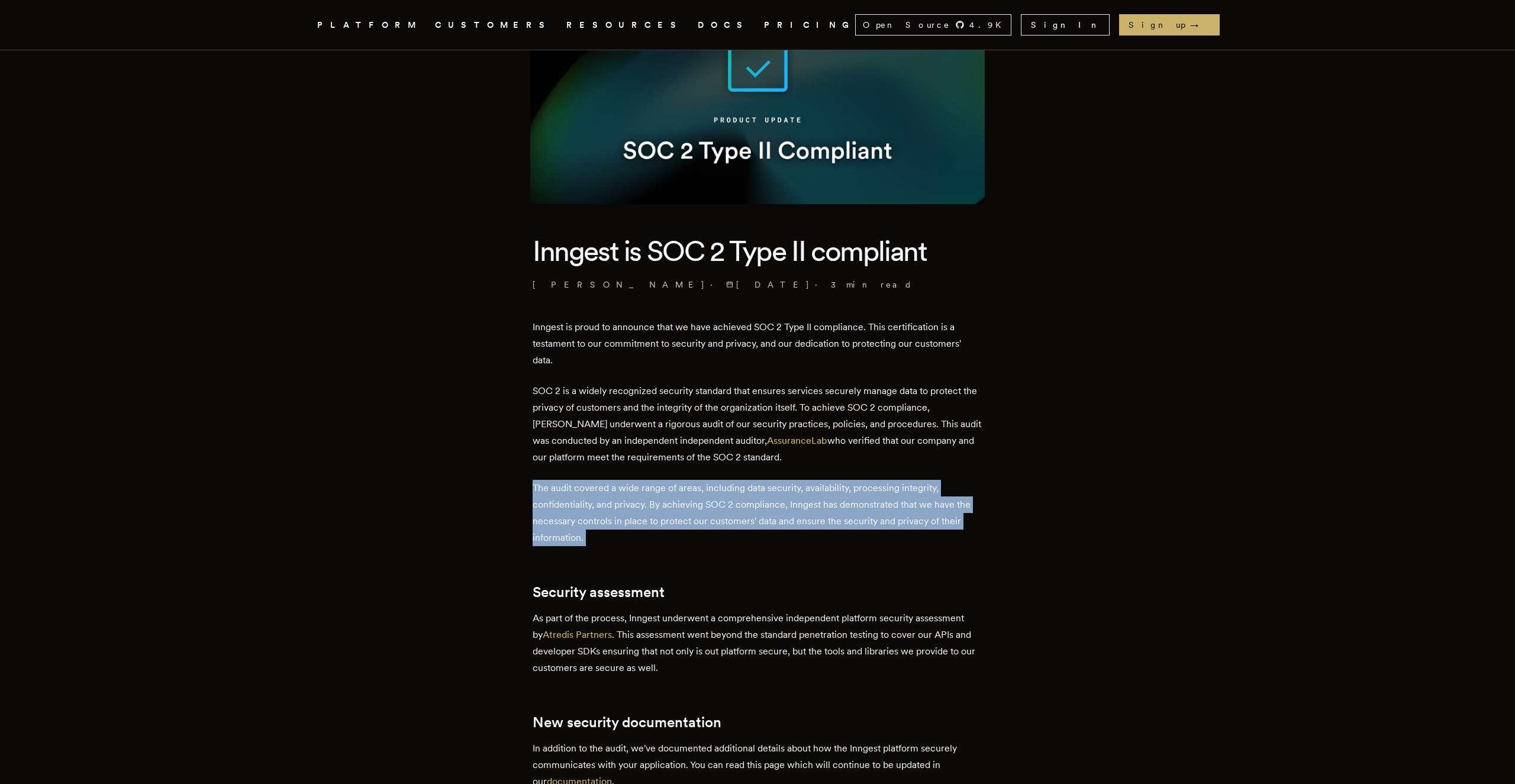
click at [690, 542] on p "The audit covered a wide range of areas, including data security, availability,…" at bounding box center [757, 513] width 450 height 67
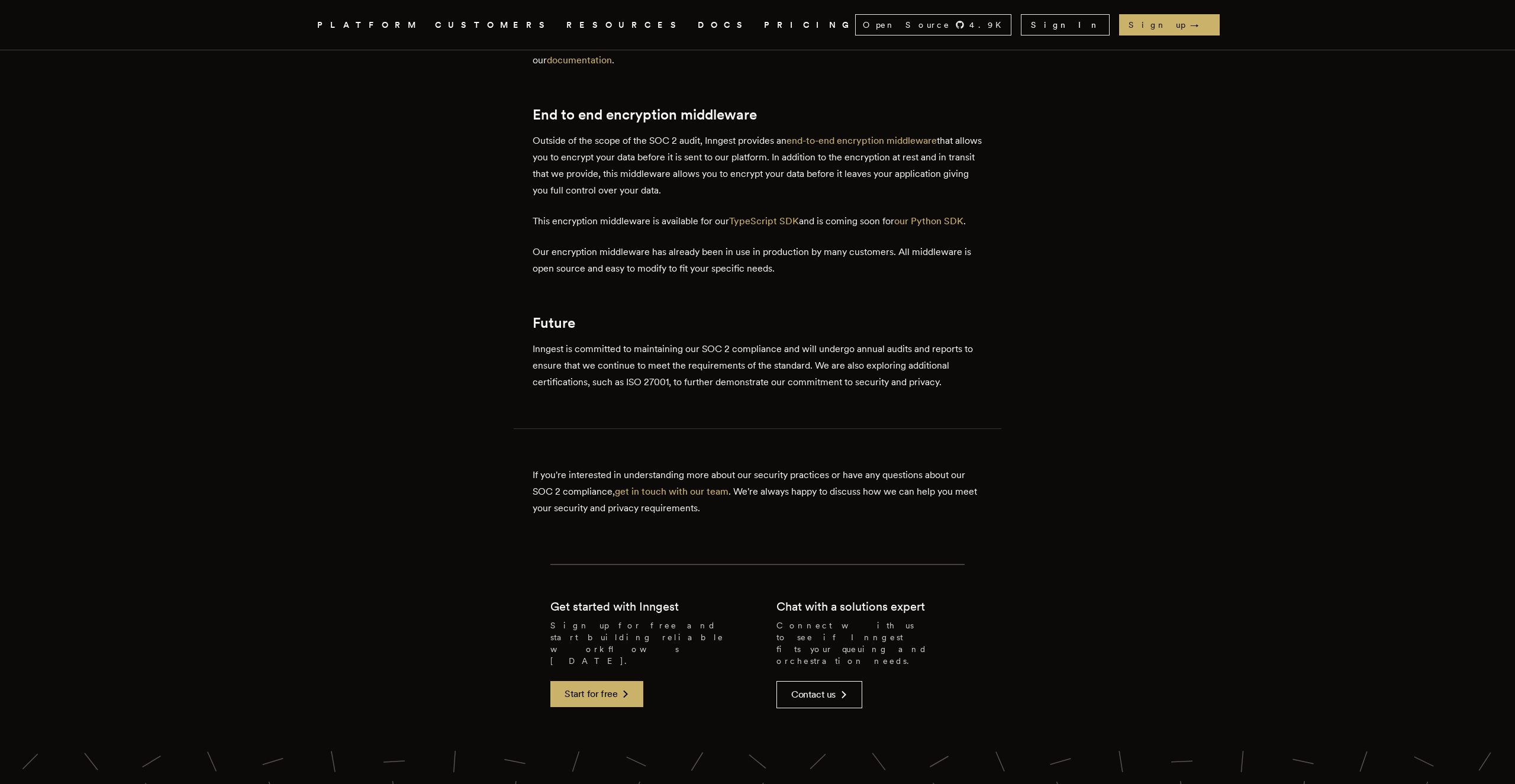
scroll to position [857, 0]
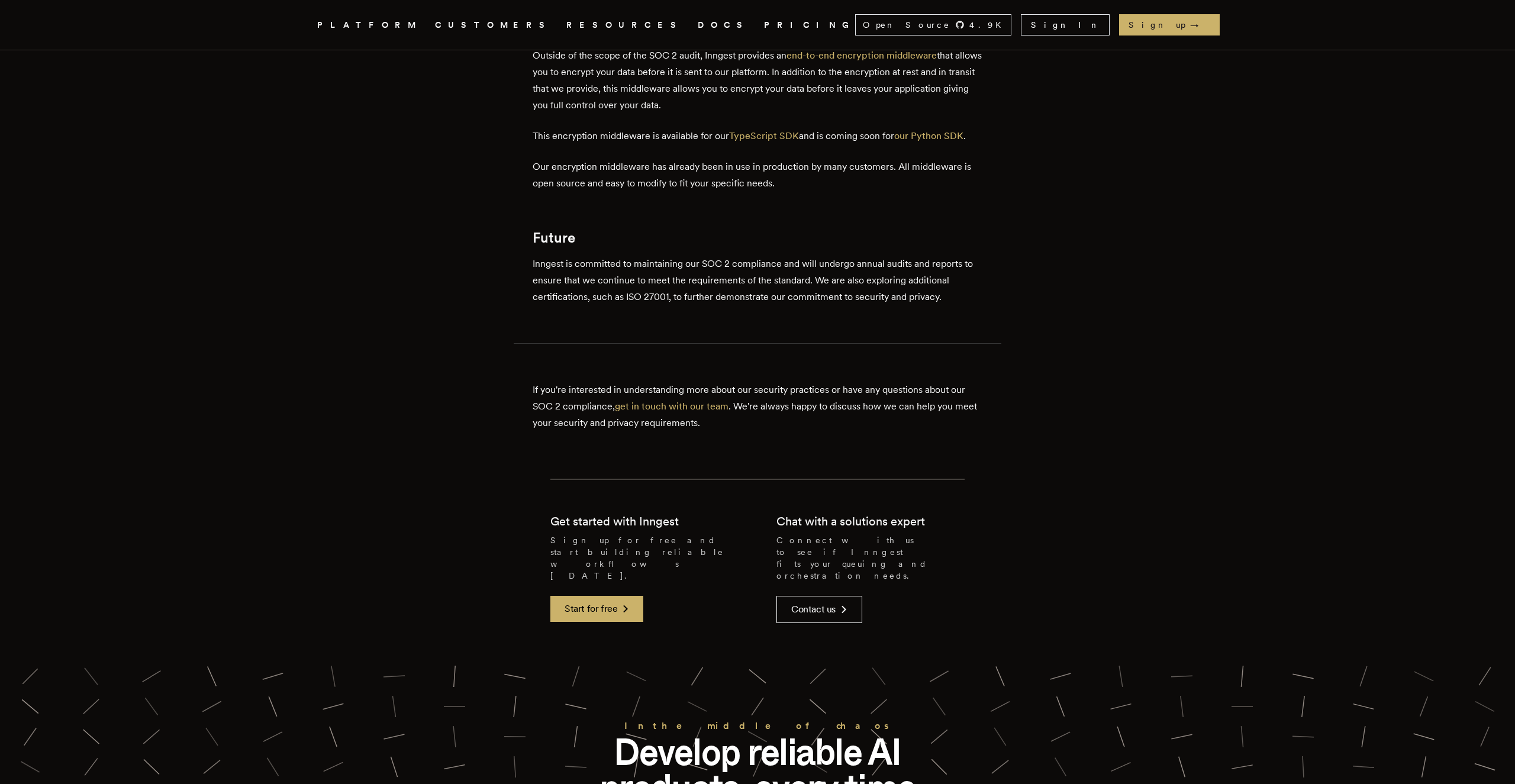
scroll to position [905, 0]
